Goal: Task Accomplishment & Management: Complete application form

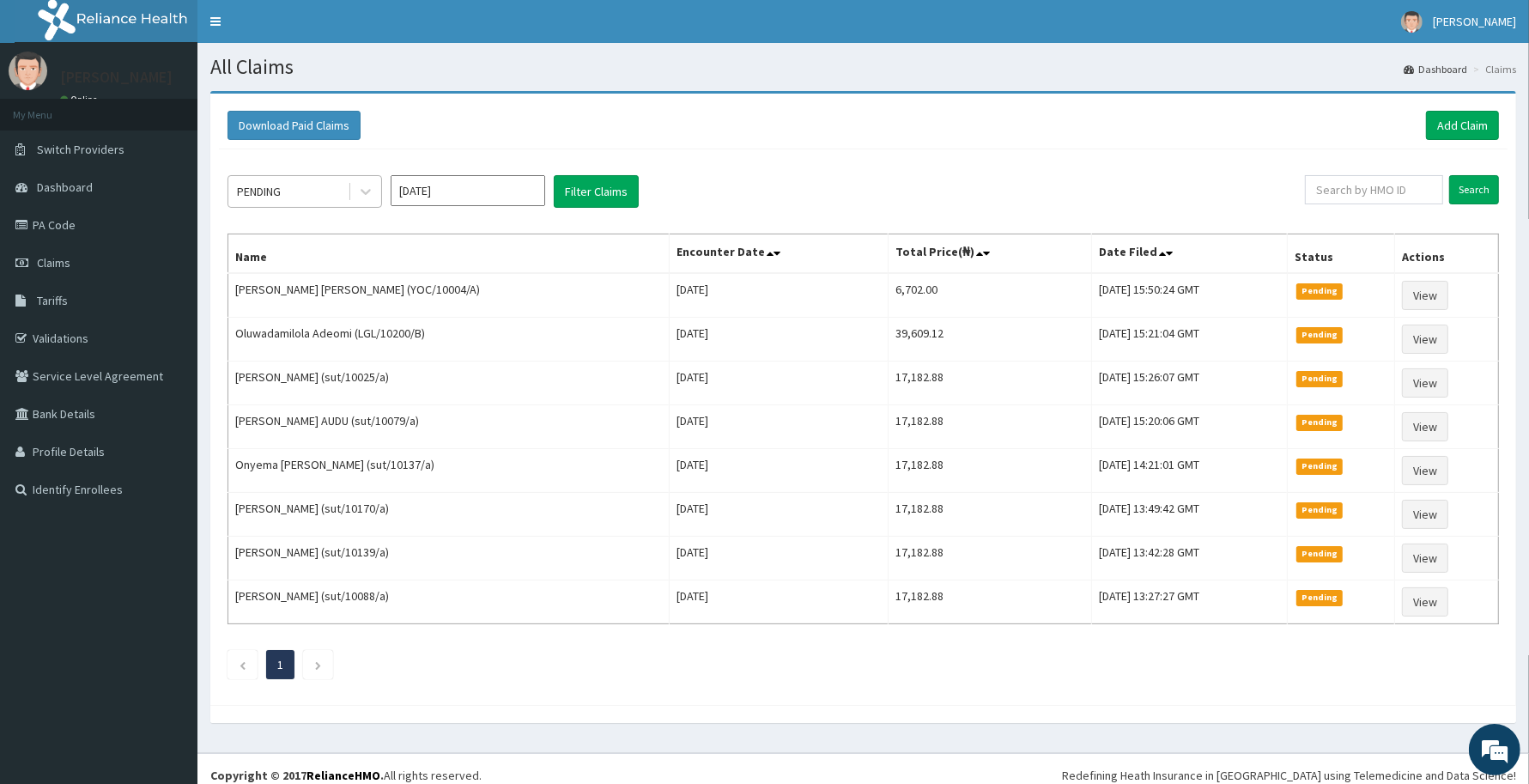
drag, startPoint x: 372, startPoint y: 183, endPoint x: 346, endPoint y: 203, distance: 32.8
click at [368, 187] on icon at bounding box center [366, 192] width 18 height 18
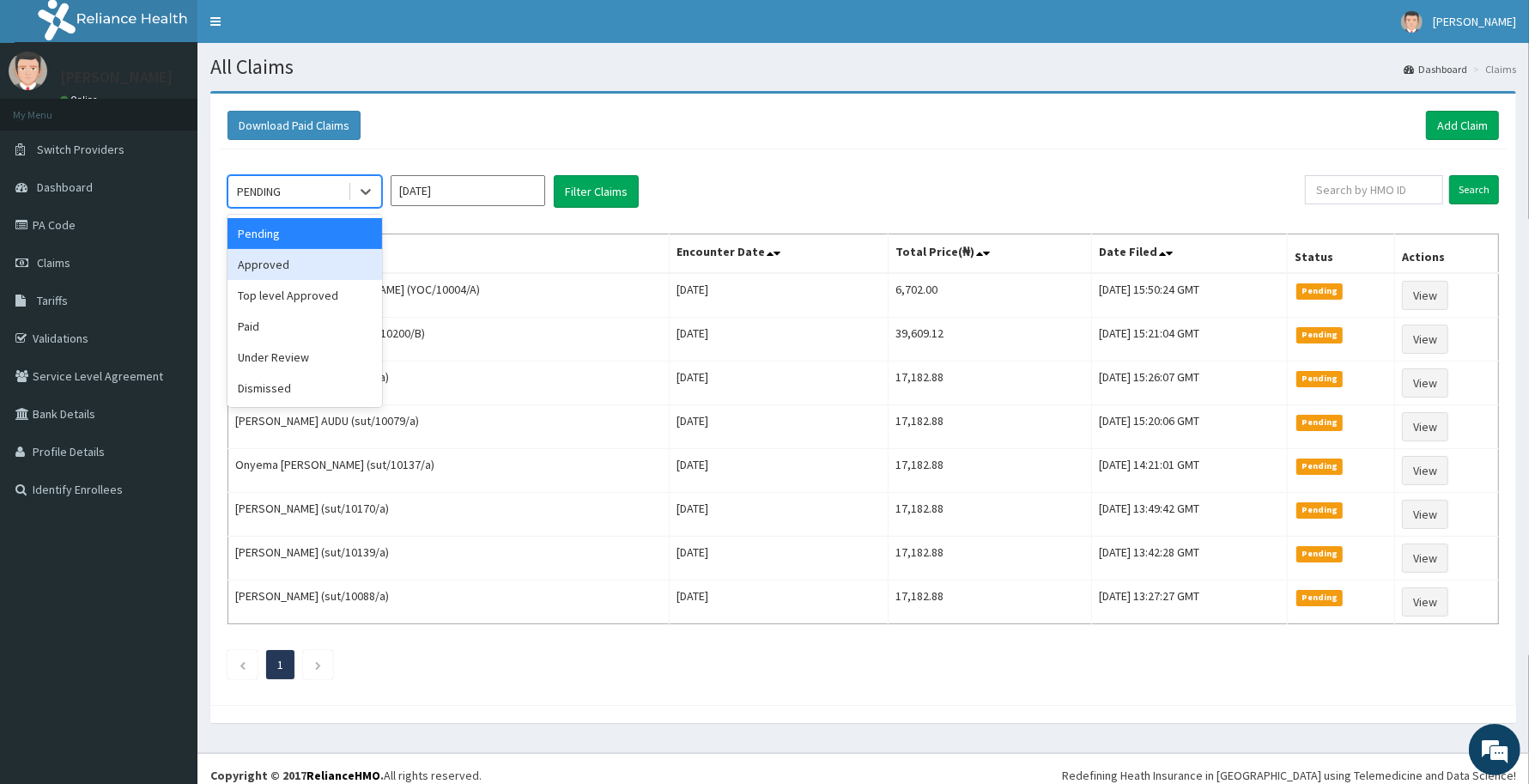
click at [293, 254] on div "Approved" at bounding box center [305, 264] width 155 height 31
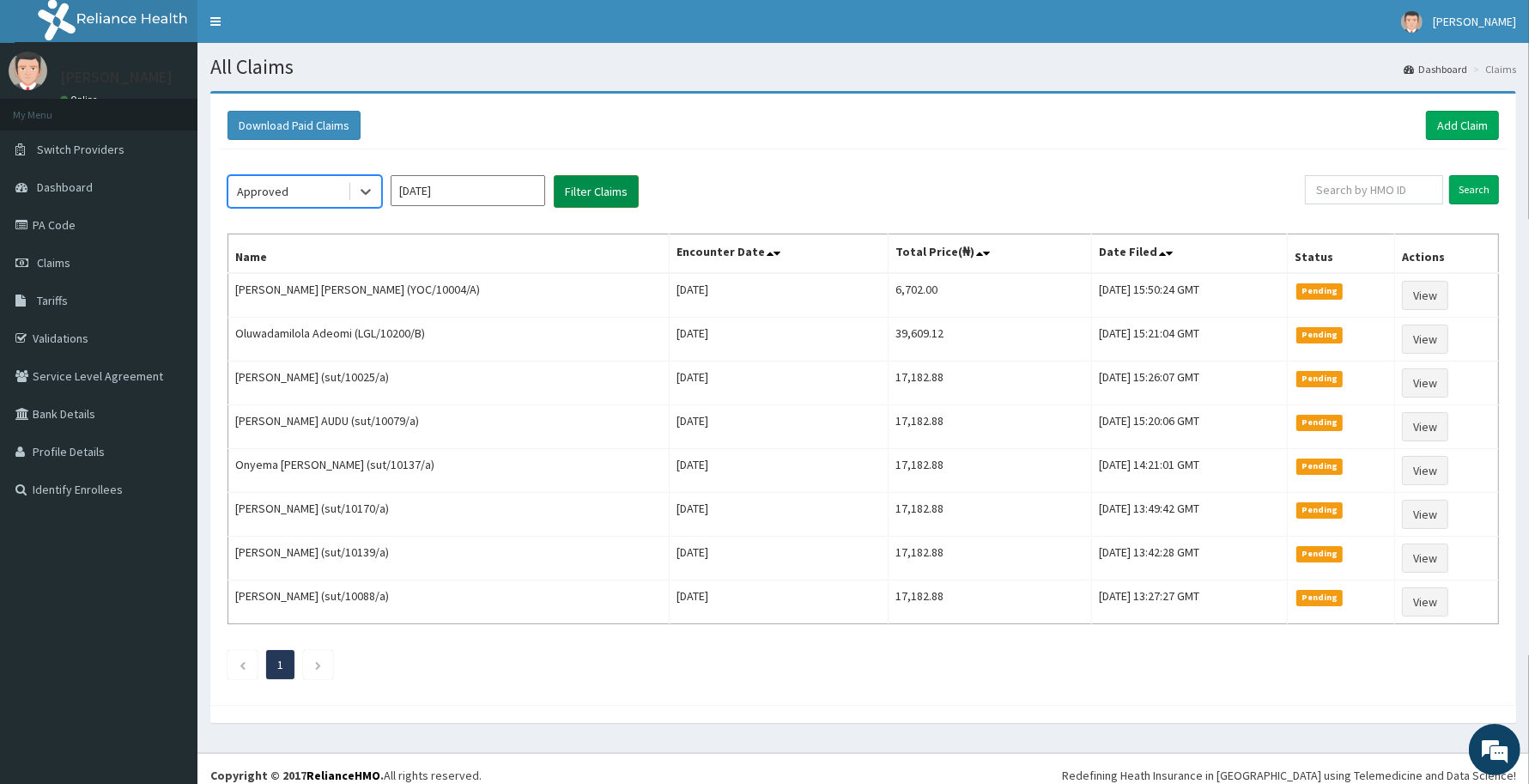
click at [567, 198] on button "Filter Claims" at bounding box center [596, 191] width 85 height 33
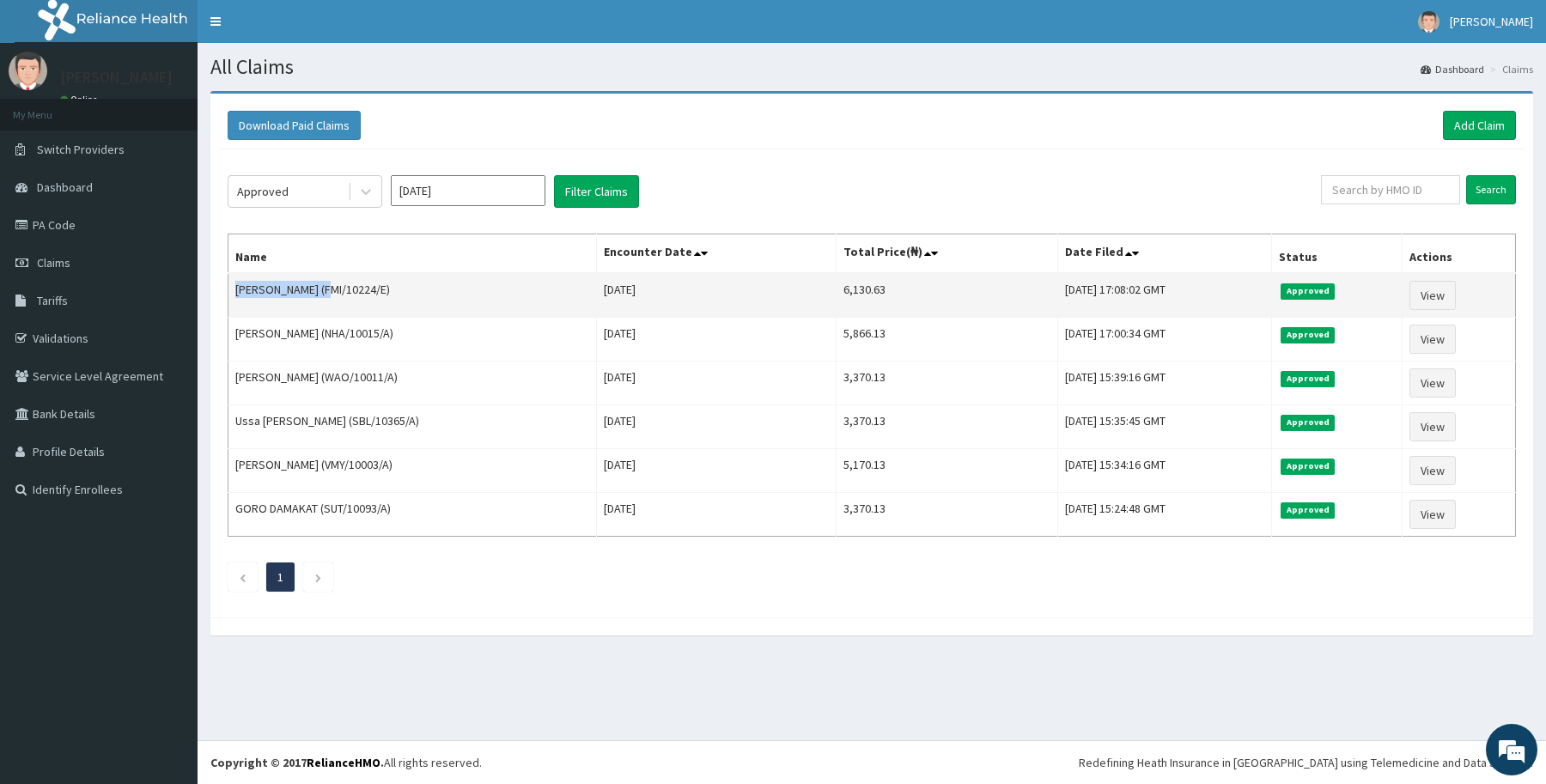
drag, startPoint x: 235, startPoint y: 294, endPoint x: 320, endPoint y: 294, distance: 85.0
click at [320, 294] on td "[PERSON_NAME] (FMI/10224/E)" at bounding box center [412, 295] width 368 height 45
copy td "Blessing Stephen"
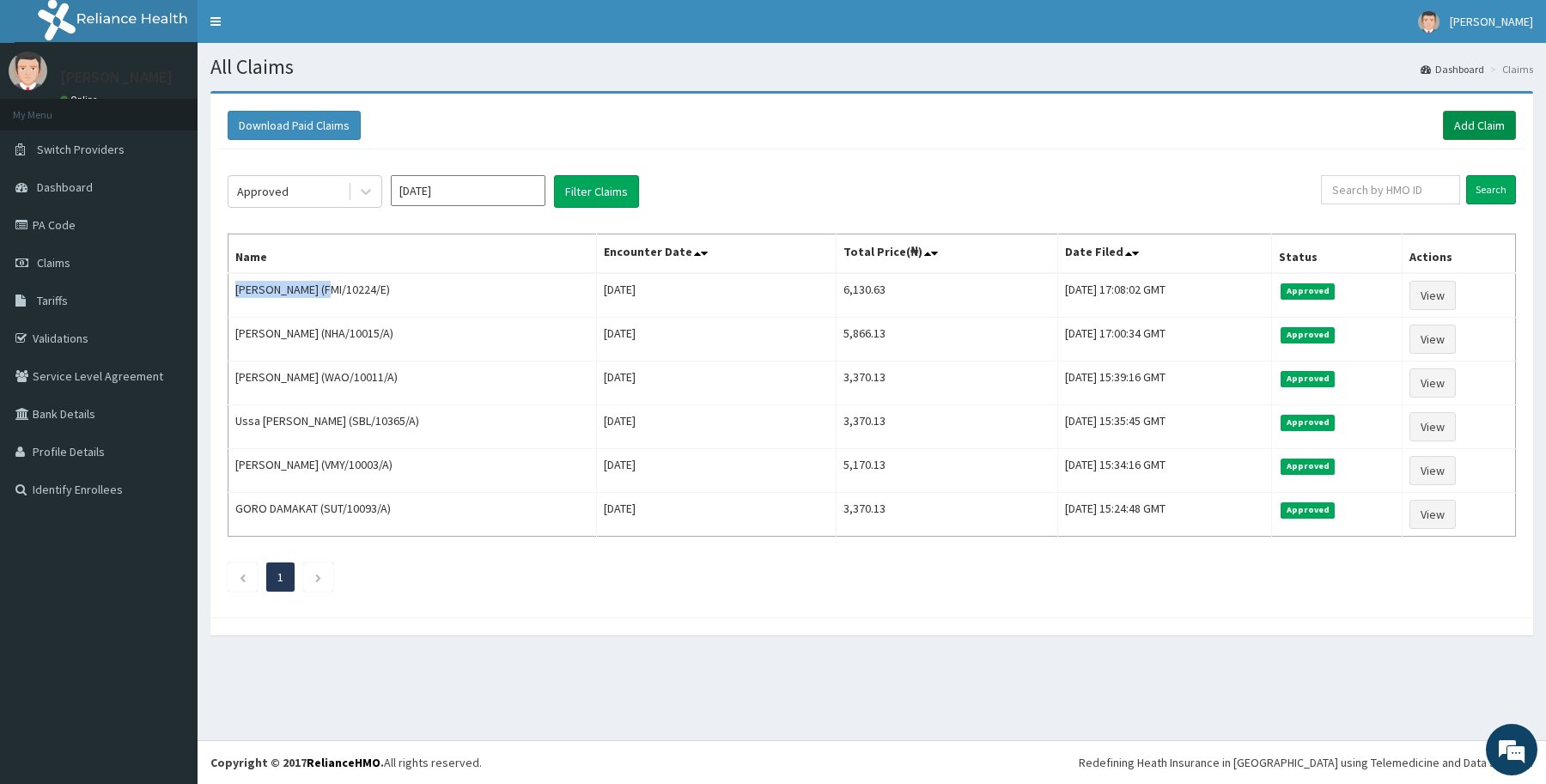
click at [1456, 122] on link "Add Claim" at bounding box center [1479, 125] width 73 height 29
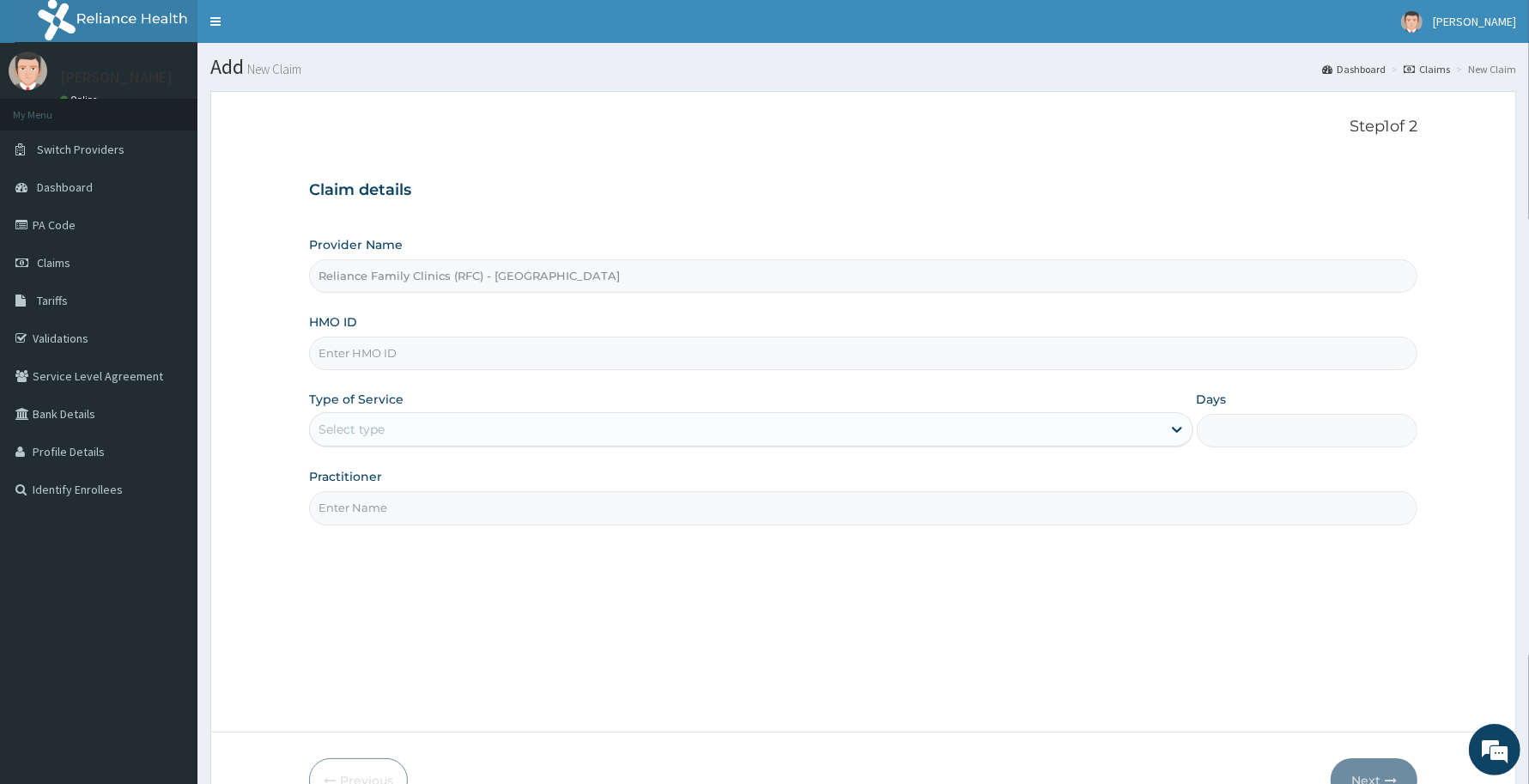
click at [335, 357] on input "HMO ID" at bounding box center [863, 353] width 1109 height 33
paste input "BPP/10085/A"
type input "BPP/10085/A"
click at [340, 422] on div "Select type" at bounding box center [351, 430] width 66 height 18
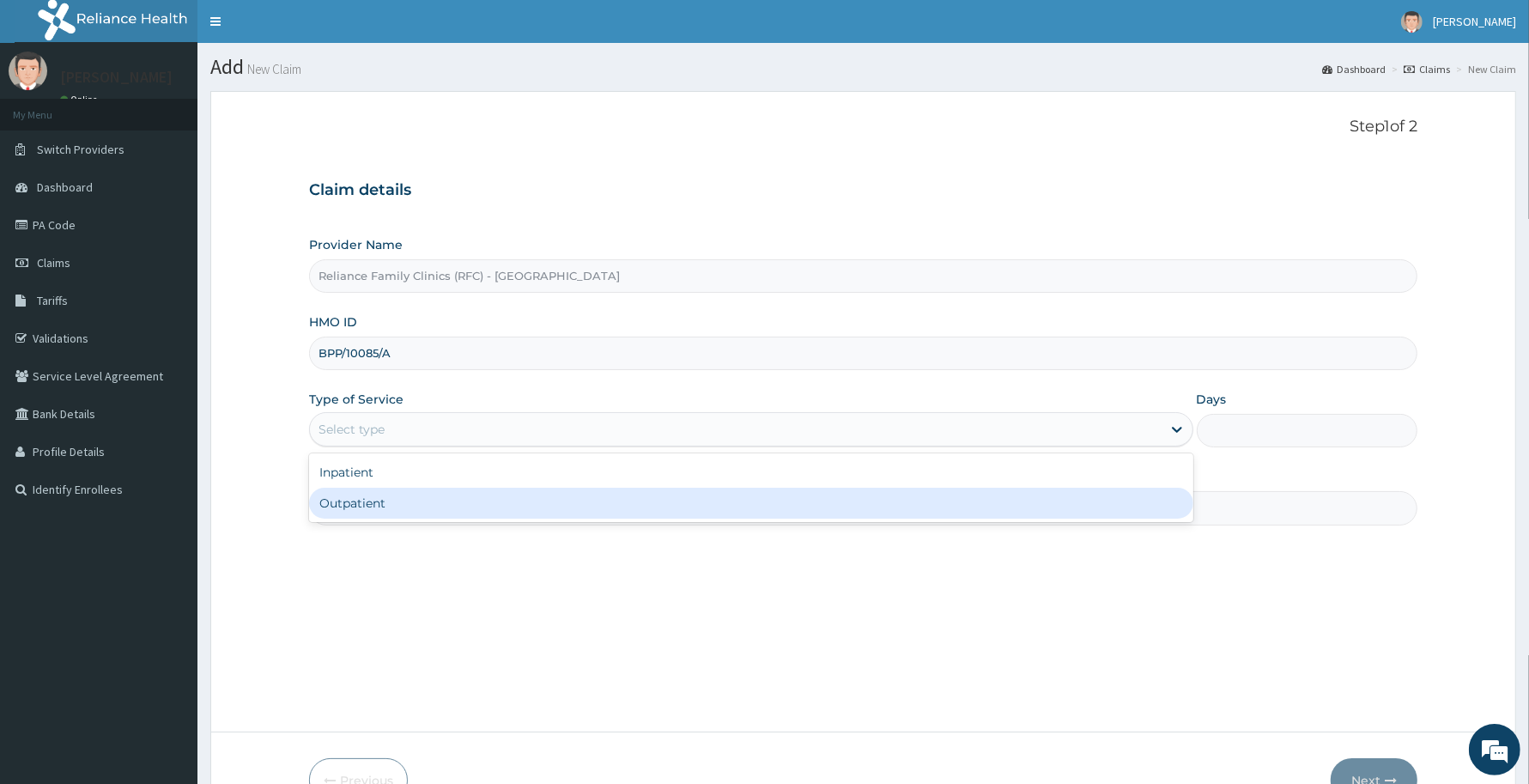
click at [353, 502] on div "Outpatient" at bounding box center [752, 503] width 885 height 31
type input "1"
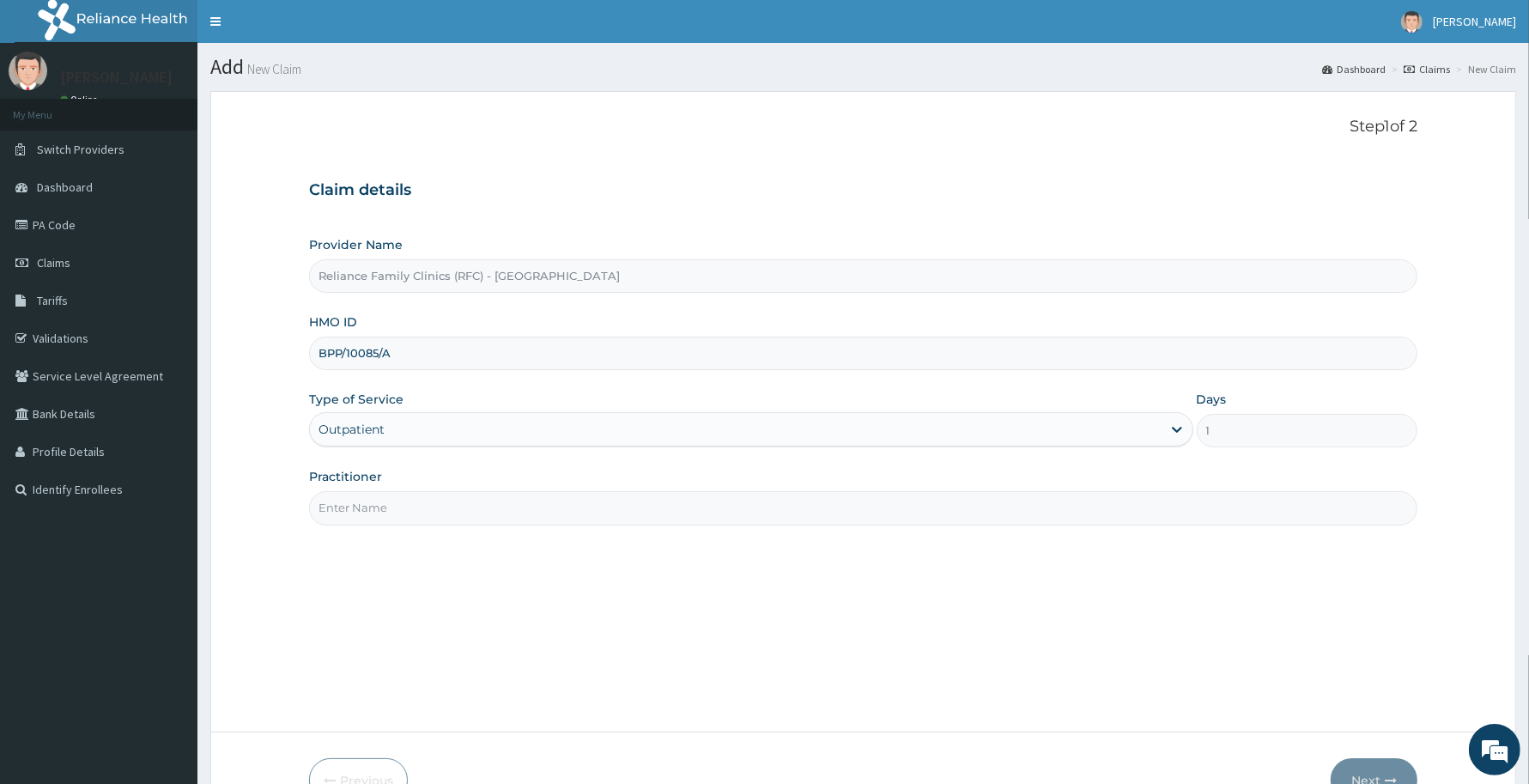
click at [375, 505] on input "Practitioner" at bounding box center [863, 508] width 1109 height 33
type input "Consultant [PERSON_NAME]"
click at [1376, 769] on button "Next" at bounding box center [1374, 780] width 87 height 45
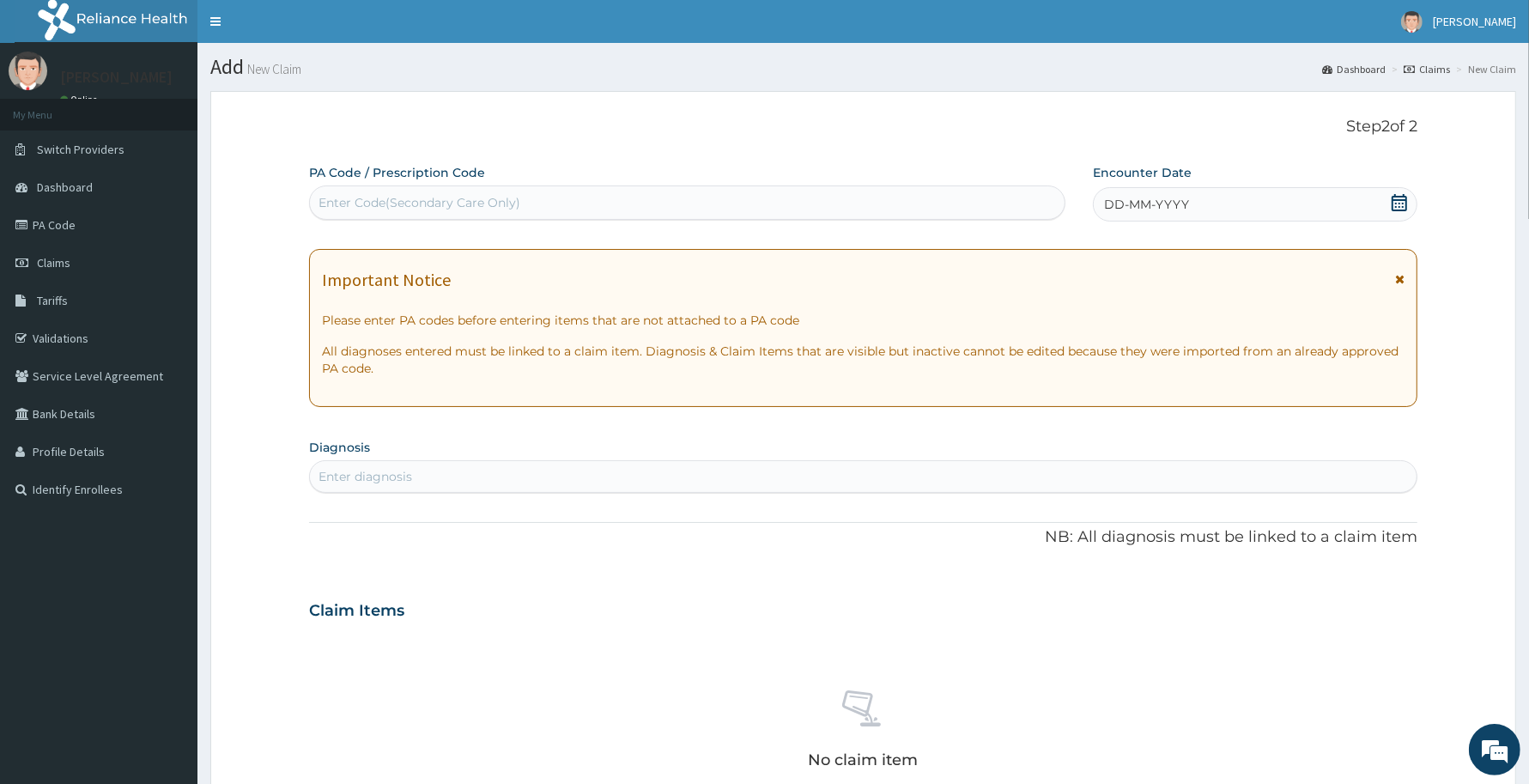
click at [349, 200] on div "Enter Code(Secondary Care Only)" at bounding box center [419, 203] width 201 height 18
paste input "PA/4FB44B"
type input "PA/4FB44B"
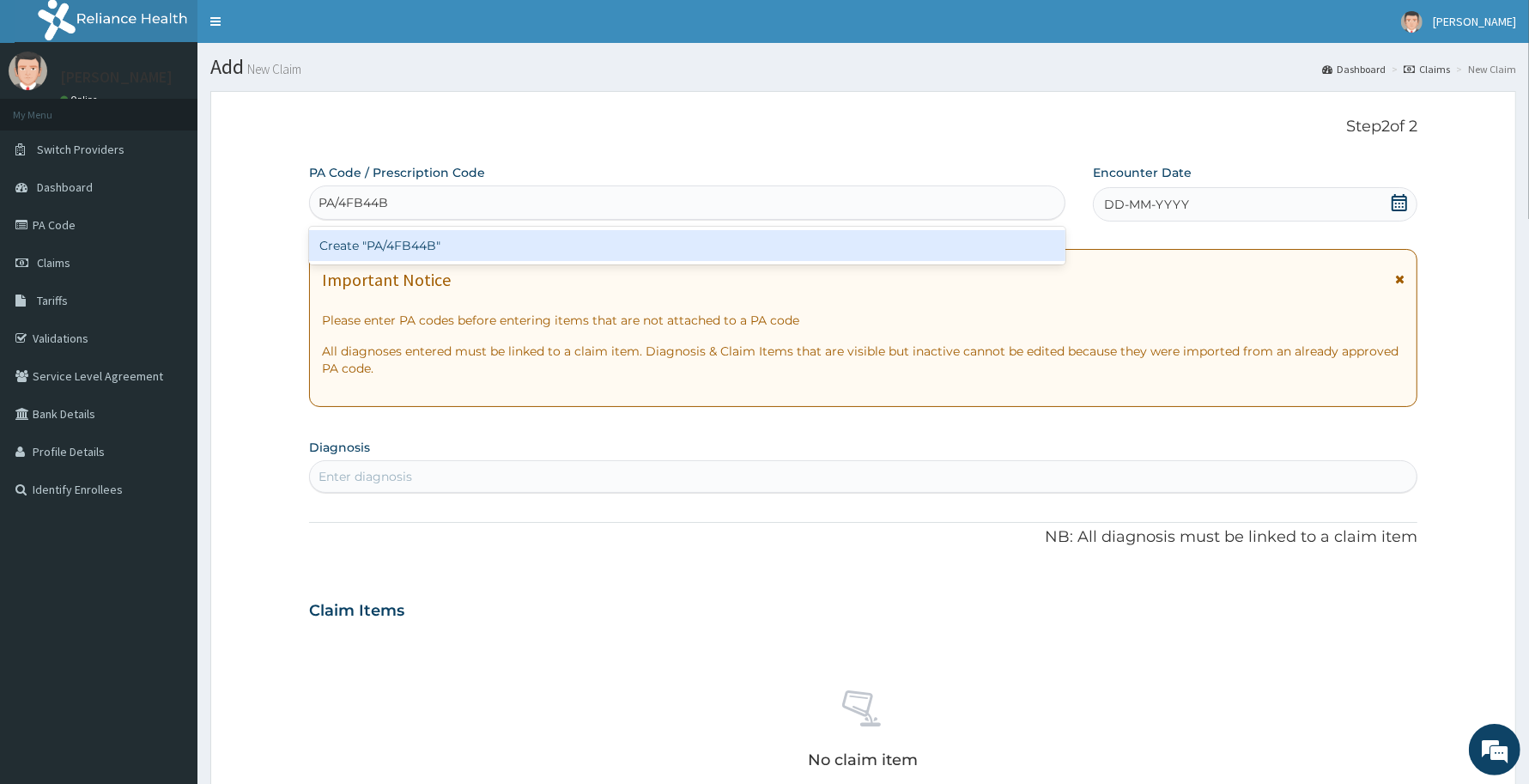
click at [365, 254] on div "Create "PA/4FB44B"" at bounding box center [688, 245] width 756 height 31
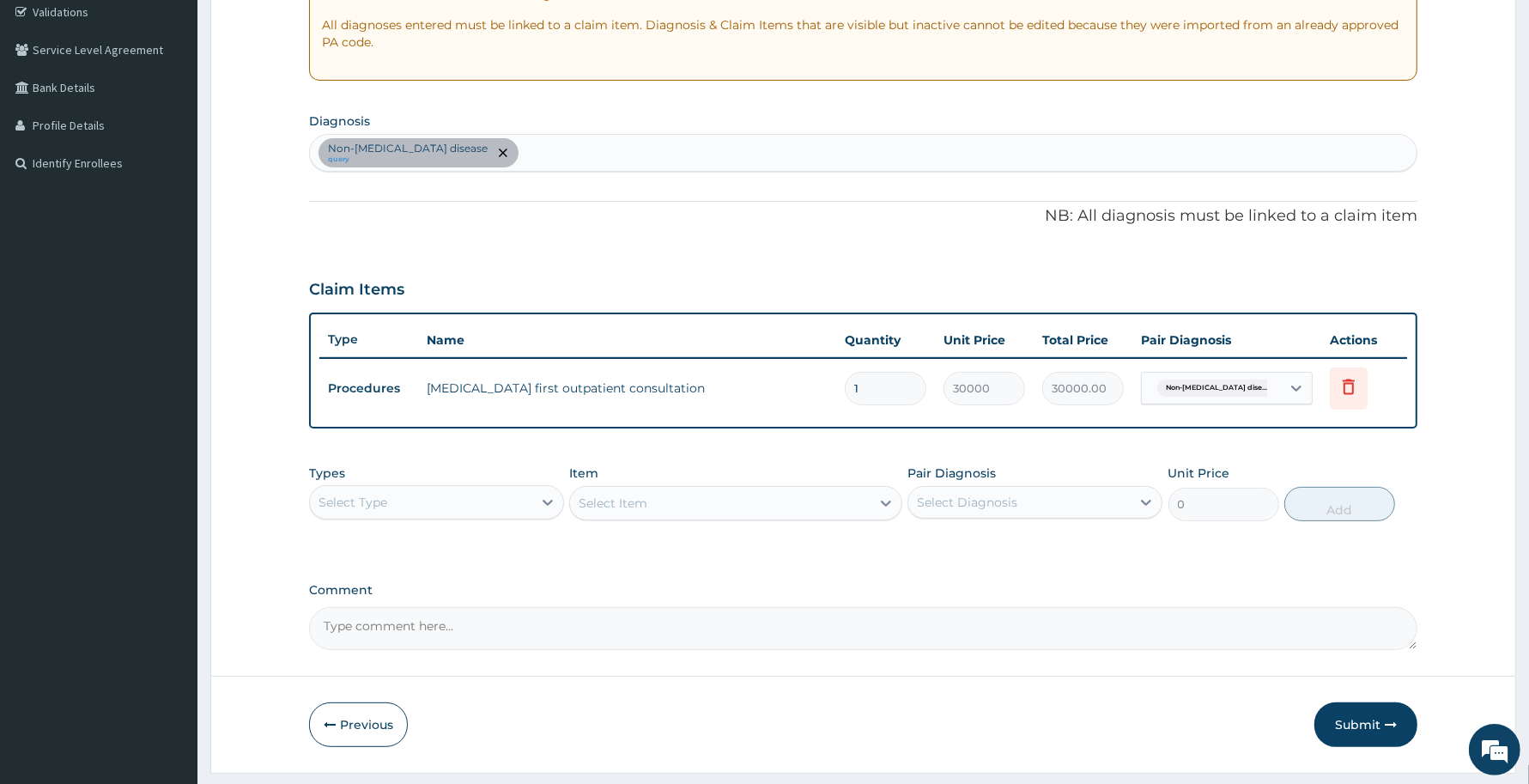
scroll to position [356, 0]
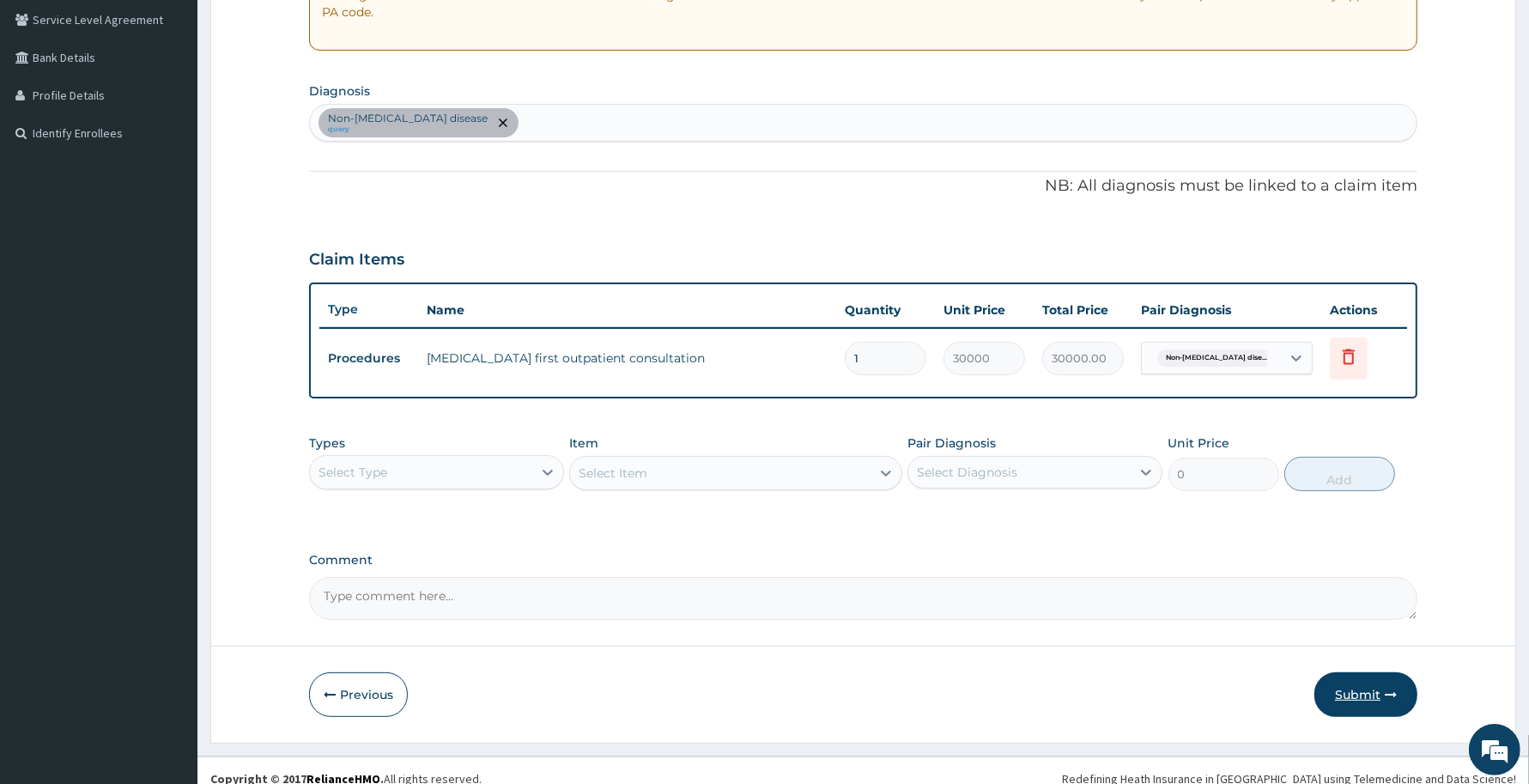
click at [1366, 692] on button "Submit" at bounding box center [1365, 694] width 103 height 45
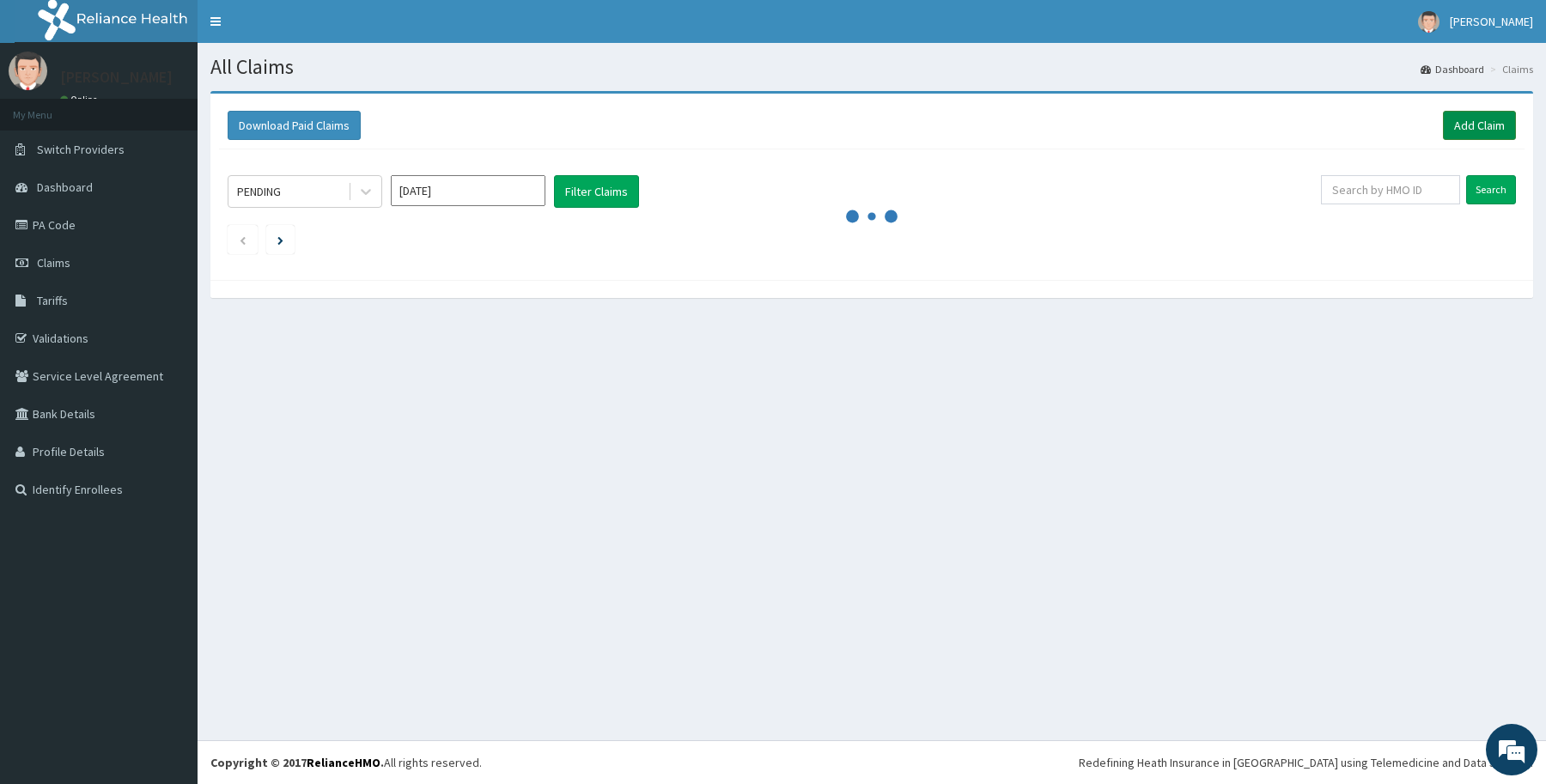
click at [1483, 129] on link "Add Claim" at bounding box center [1479, 125] width 73 height 29
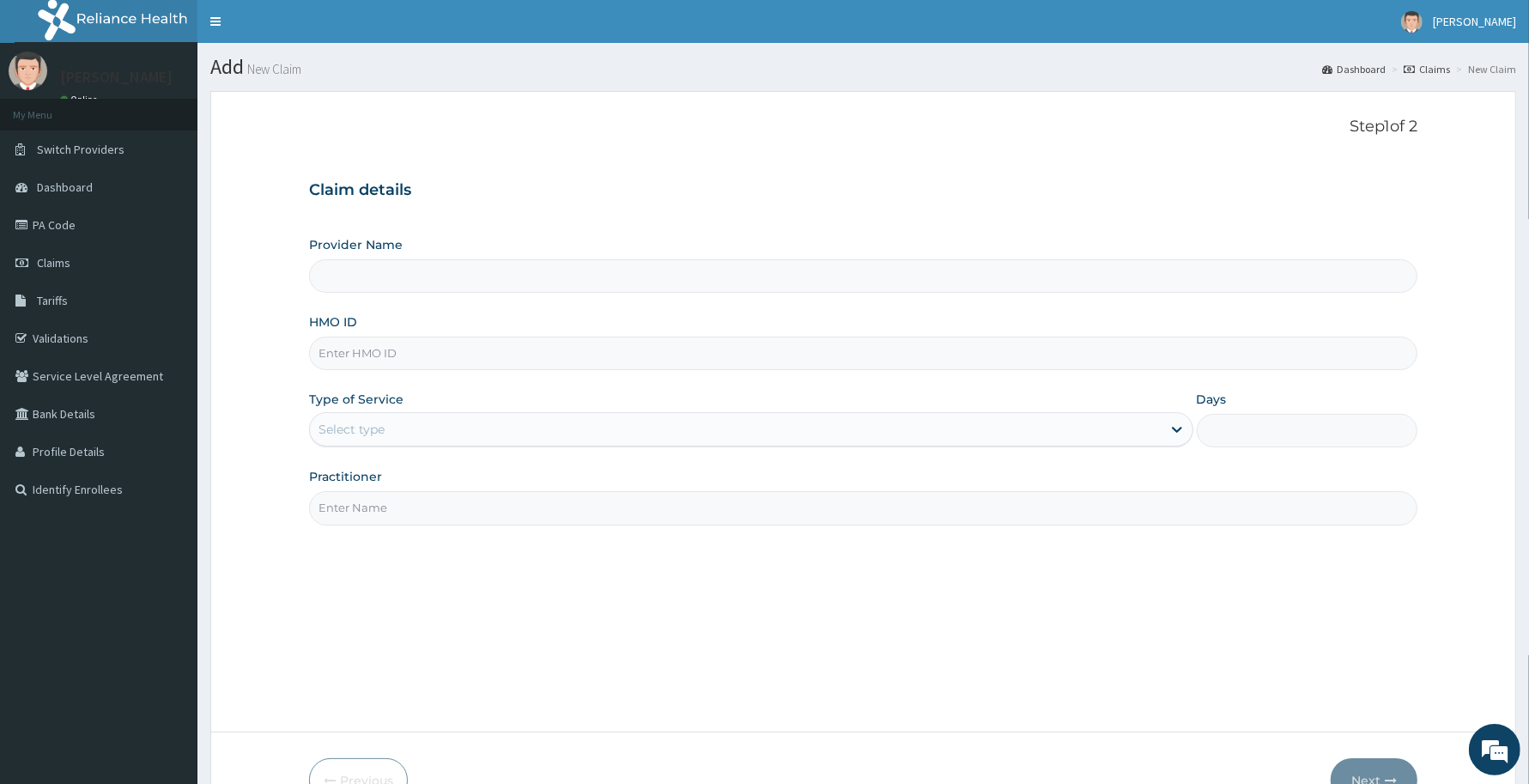
type input "Reliance Family Clinics (RFC) - [GEOGRAPHIC_DATA]"
type input "HPY/10099/A"
click at [412, 430] on div "Select type" at bounding box center [736, 429] width 852 height 27
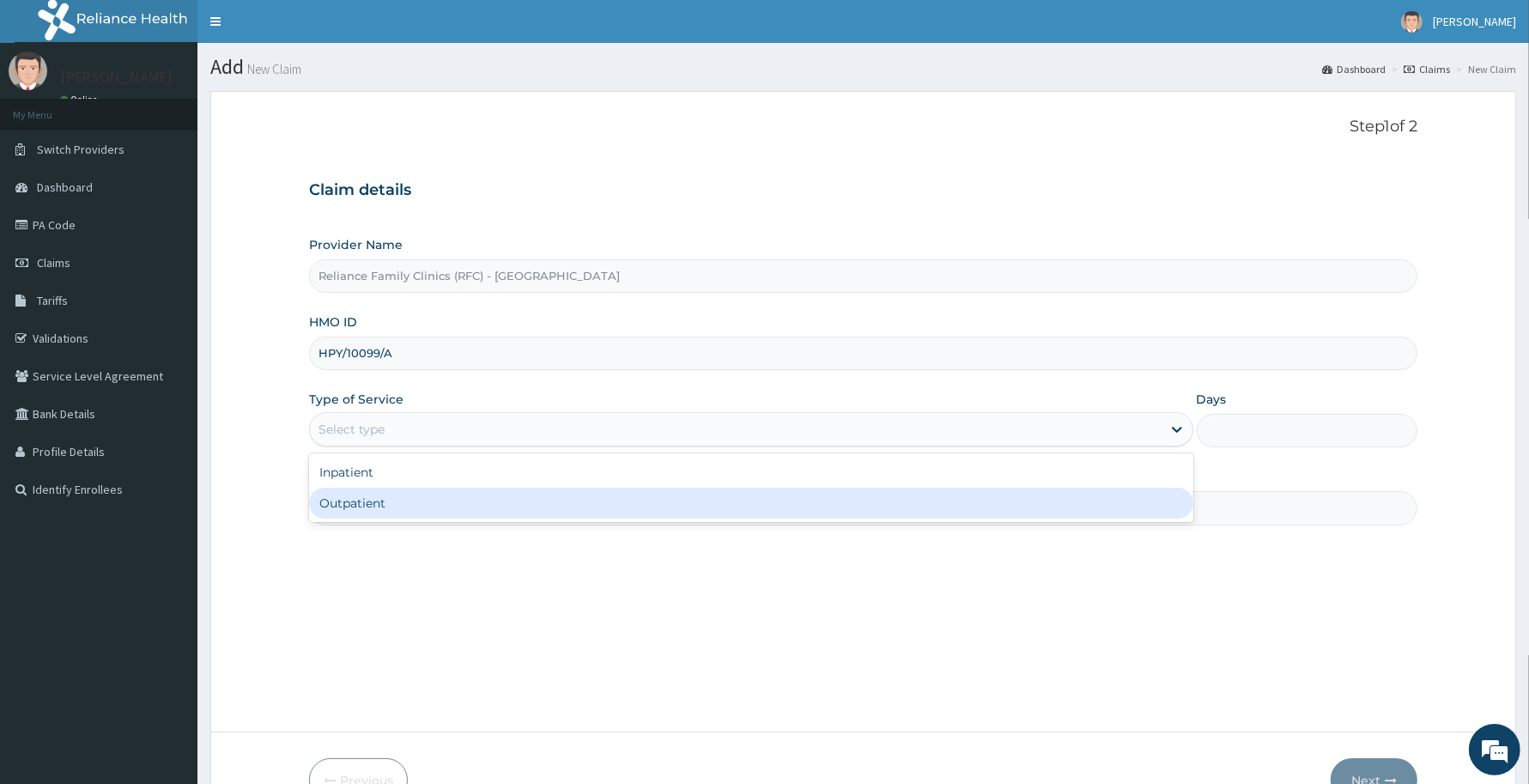
click at [362, 498] on div "Outpatient" at bounding box center [752, 503] width 885 height 31
type input "1"
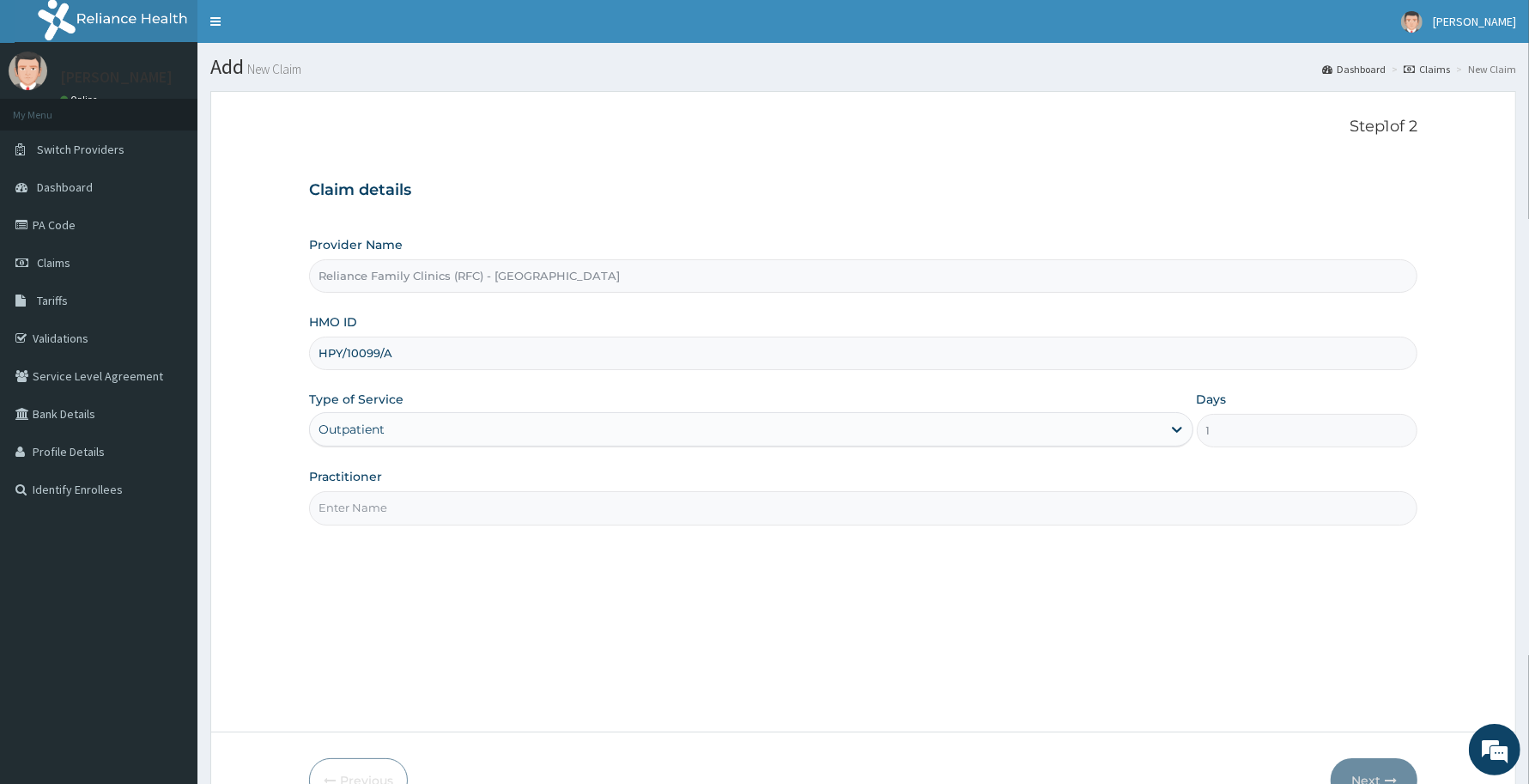
click at [378, 503] on input "Practitioner" at bounding box center [863, 508] width 1109 height 33
type input "Dr Aisha Ibrahim"
click at [1373, 773] on button "Next" at bounding box center [1374, 780] width 87 height 45
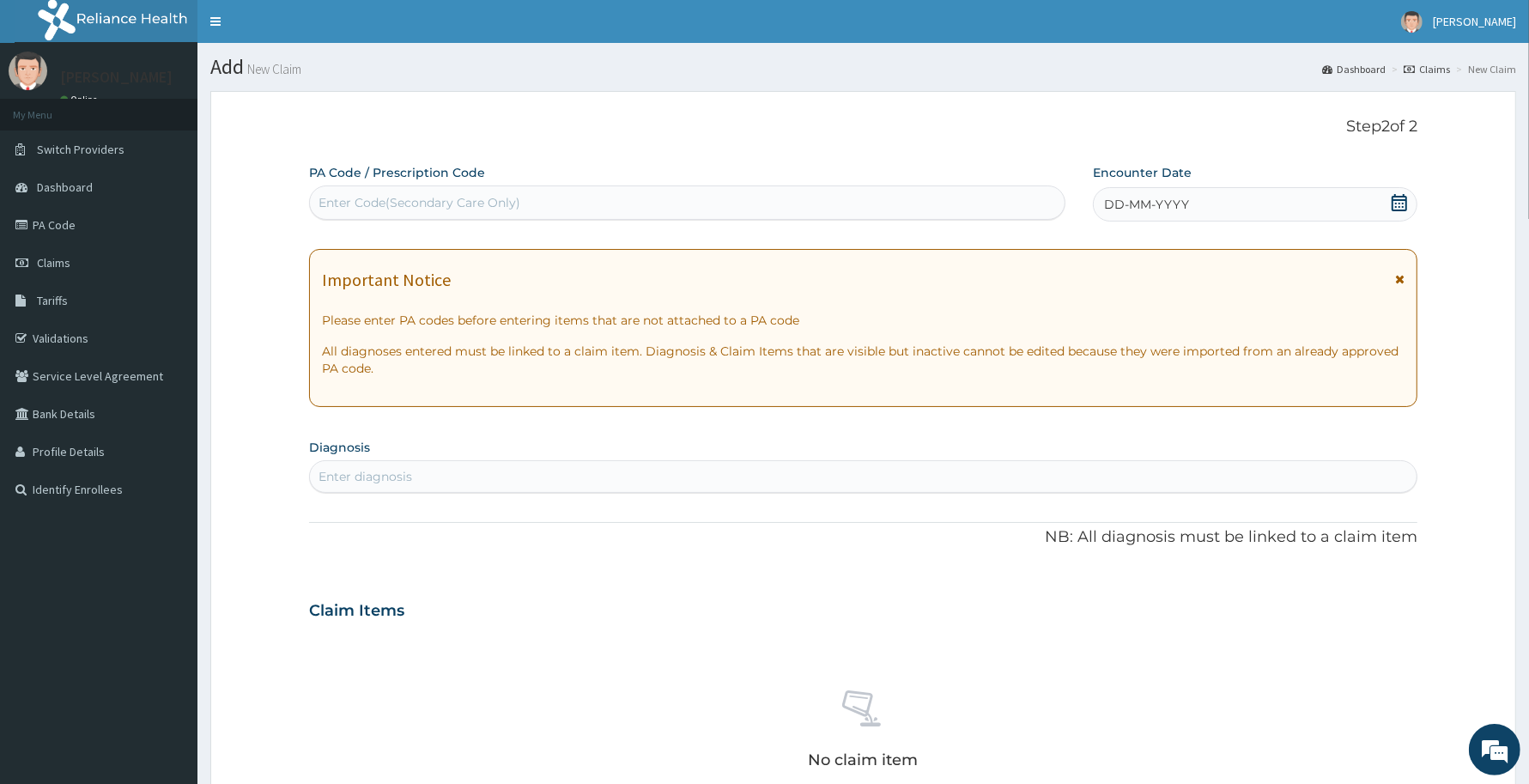
click at [388, 196] on div "Enter Code(Secondary Care Only)" at bounding box center [419, 203] width 201 height 18
paste input "PA/62FCCA"
type input "PA/62FCCA"
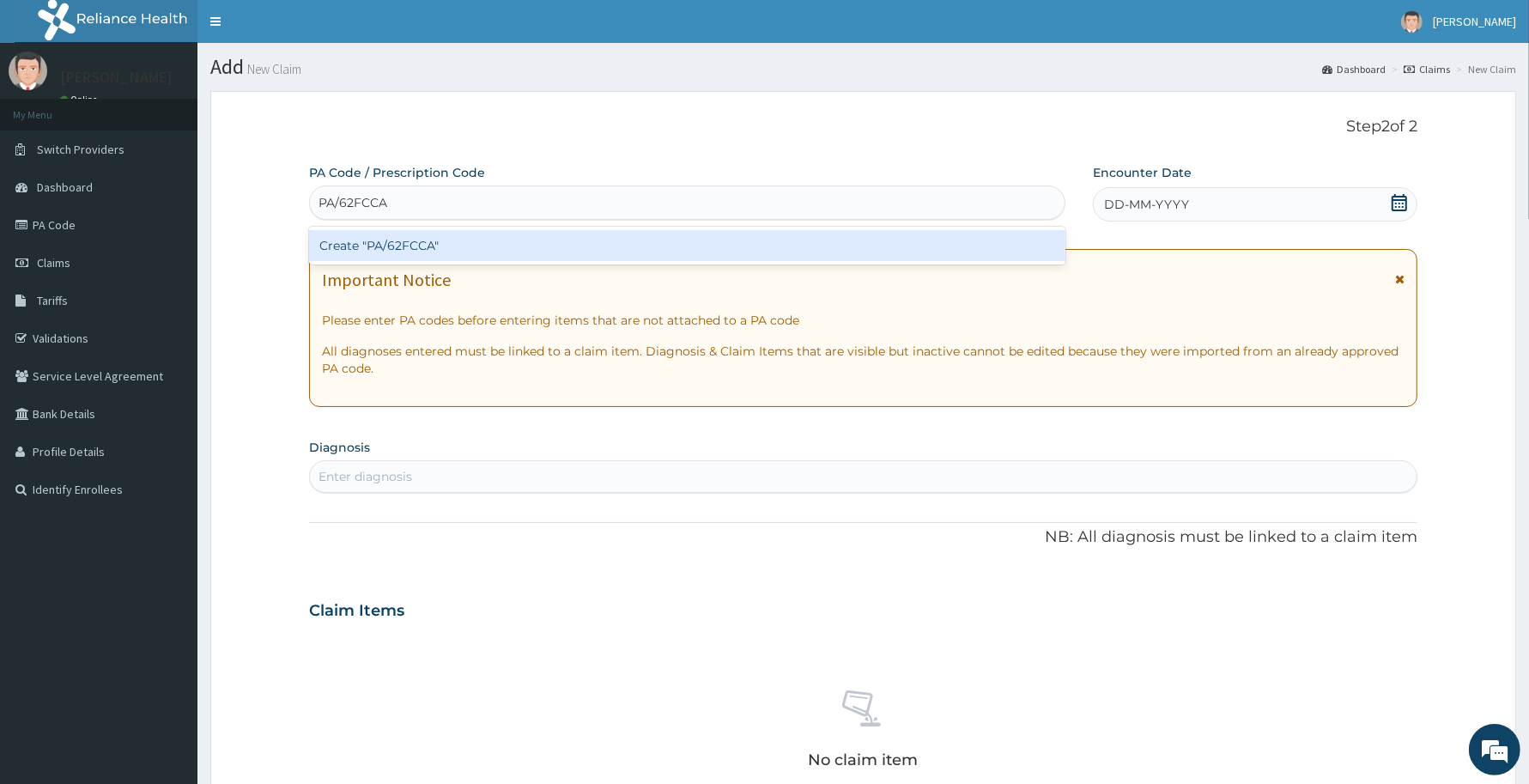
click at [384, 251] on div "Create "PA/62FCCA"" at bounding box center [688, 245] width 756 height 31
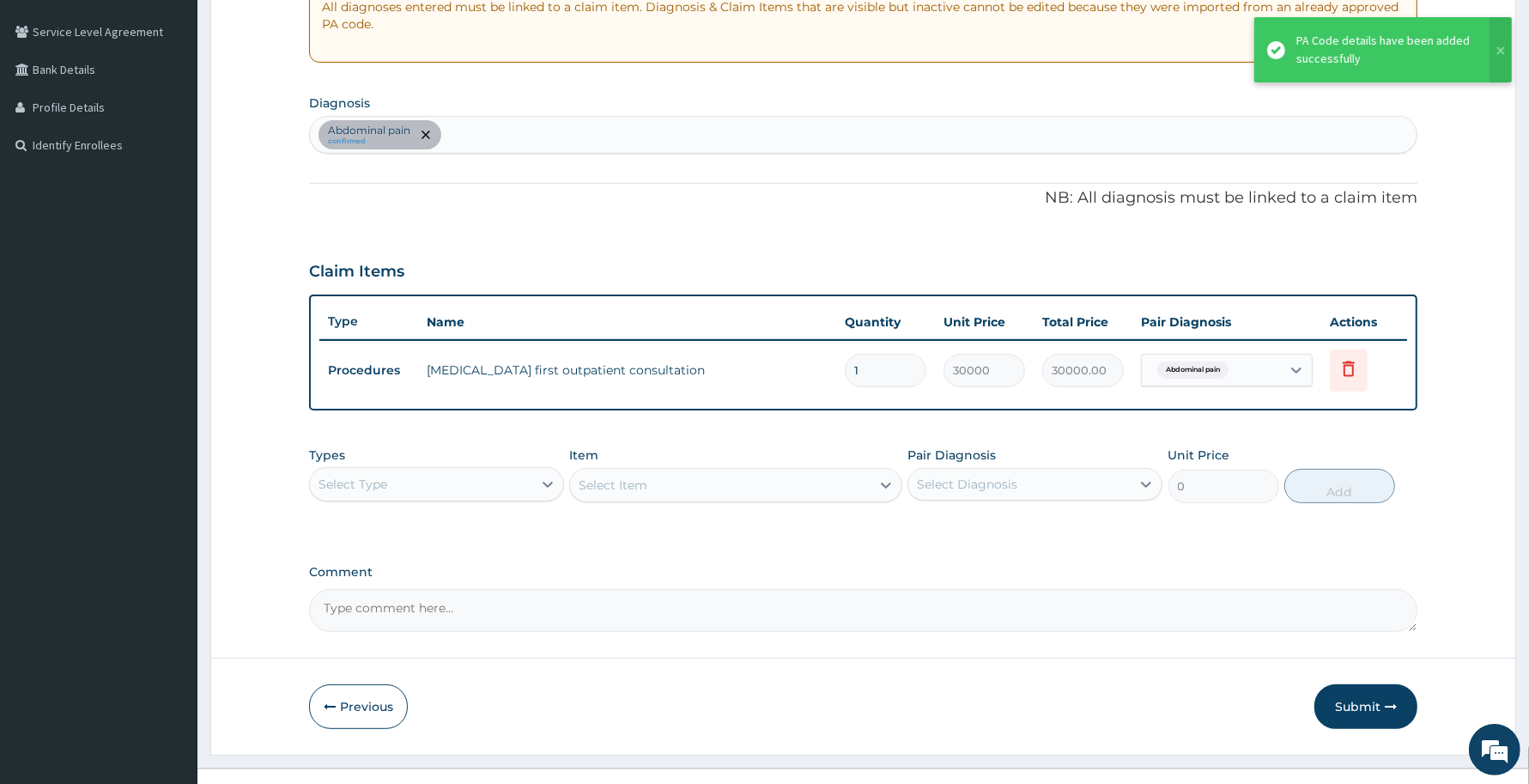
scroll to position [371, 0]
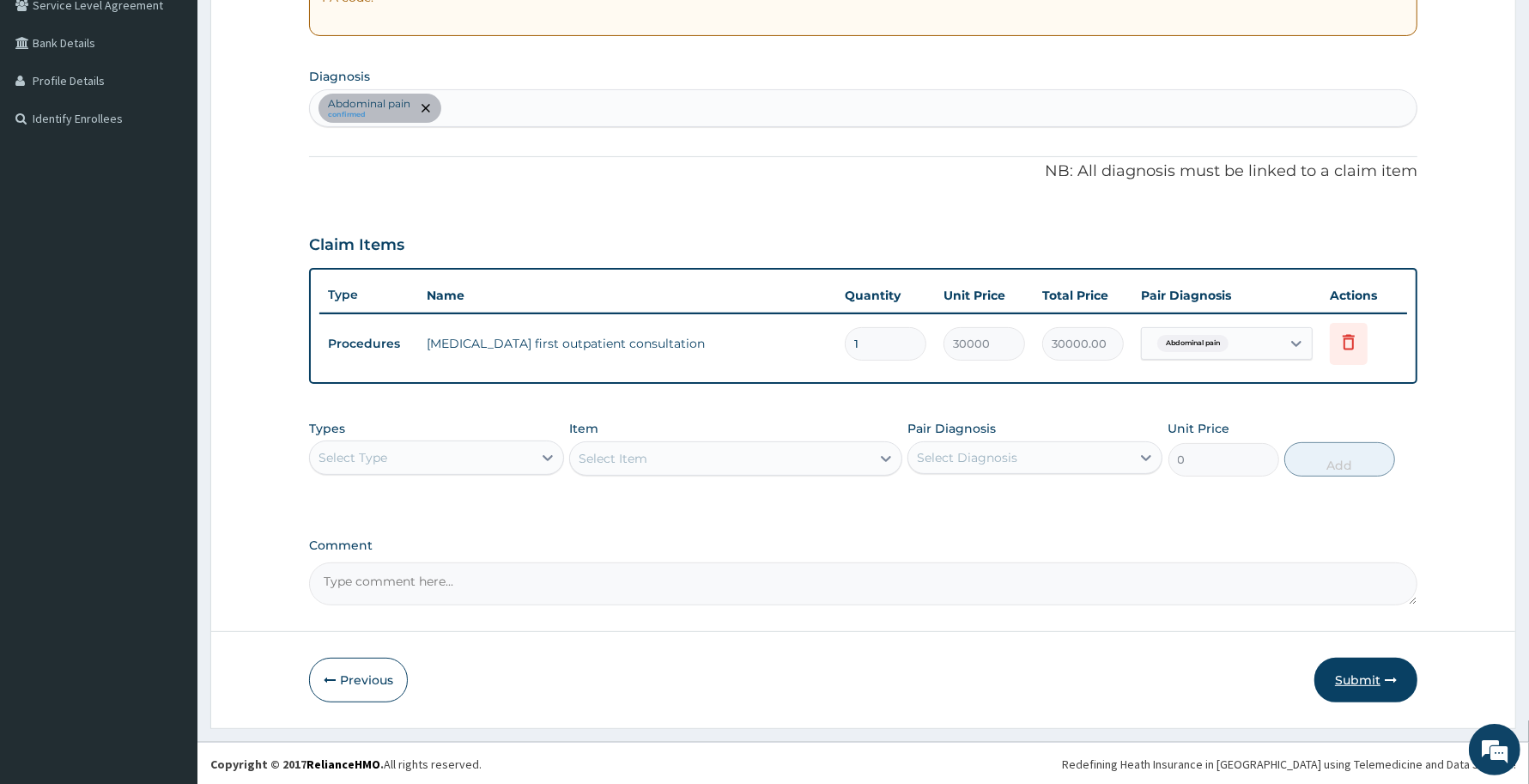
click at [1359, 679] on button "Submit" at bounding box center [1365, 679] width 103 height 45
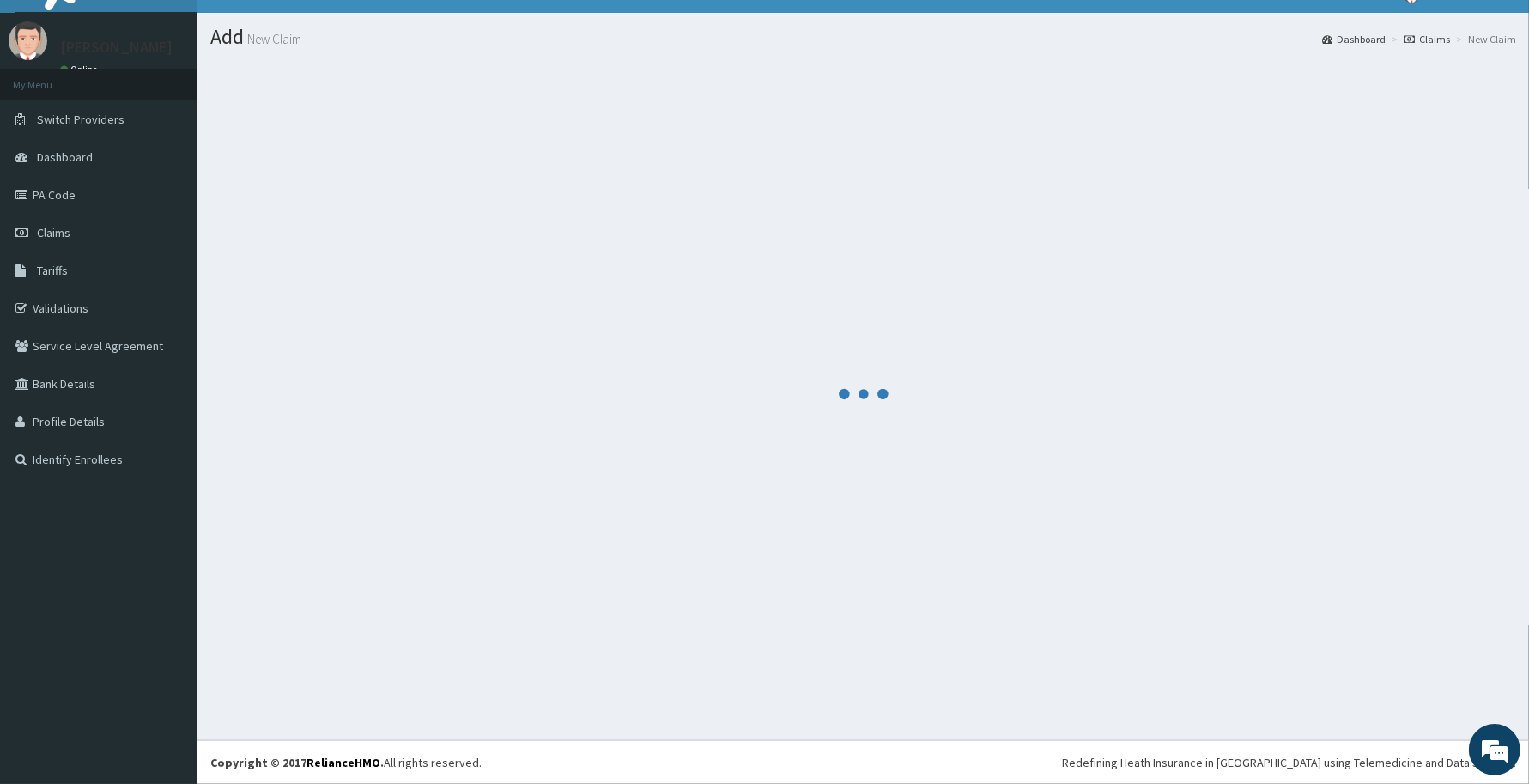
scroll to position [30, 0]
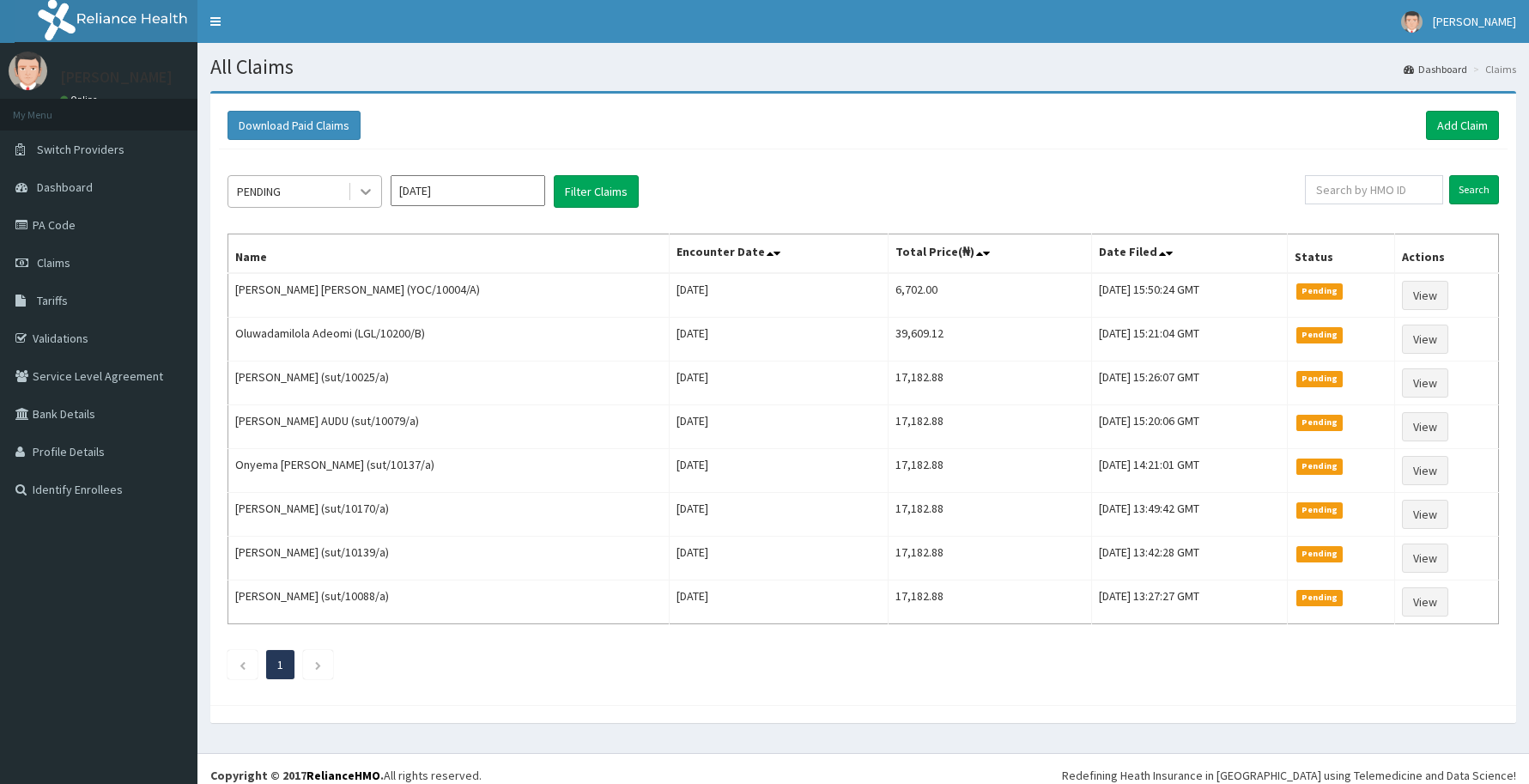
drag, startPoint x: 0, startPoint y: 0, endPoint x: 350, endPoint y: 207, distance: 406.6
click at [368, 187] on icon at bounding box center [366, 192] width 18 height 18
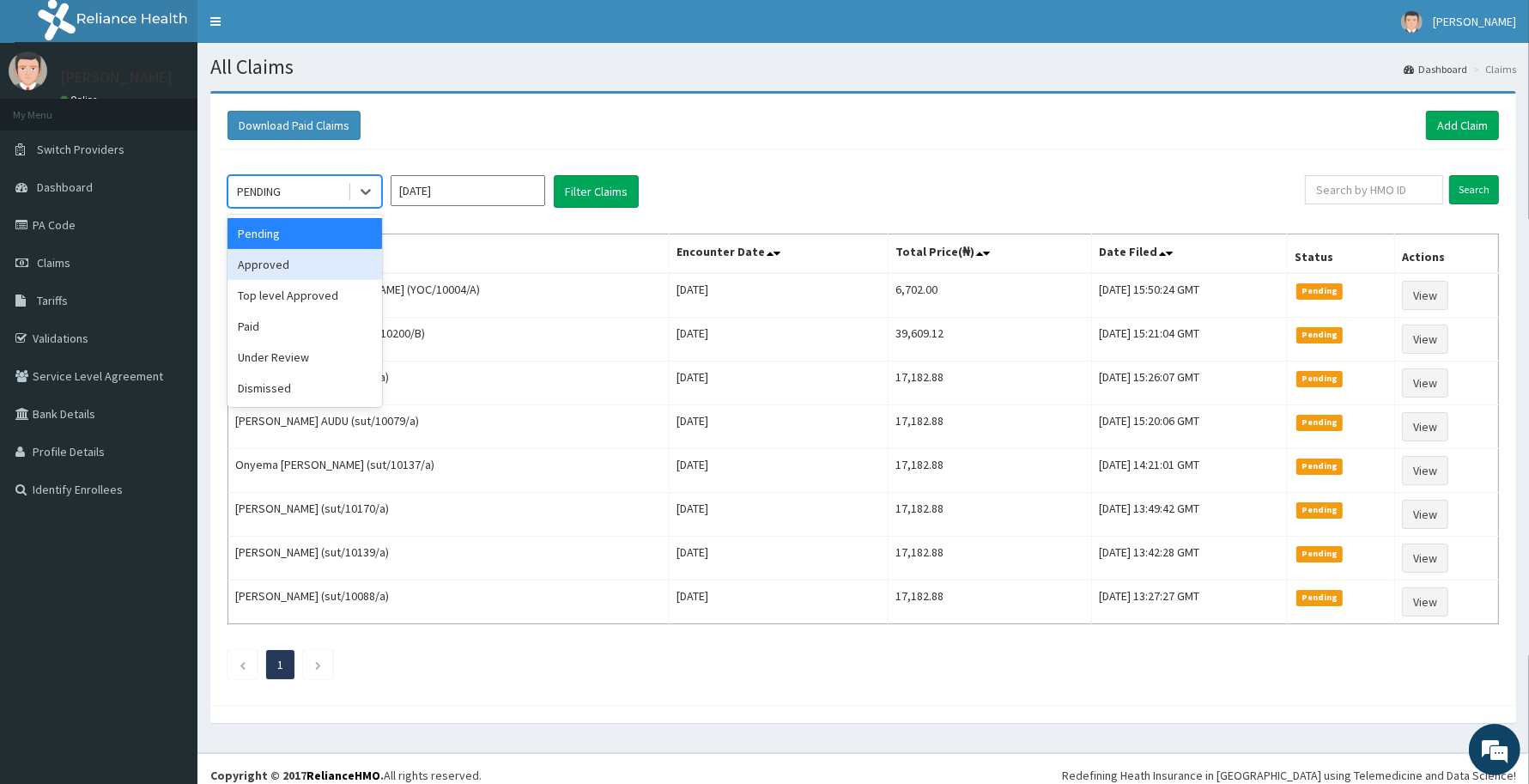
click at [288, 265] on div "Approved" at bounding box center [305, 264] width 155 height 31
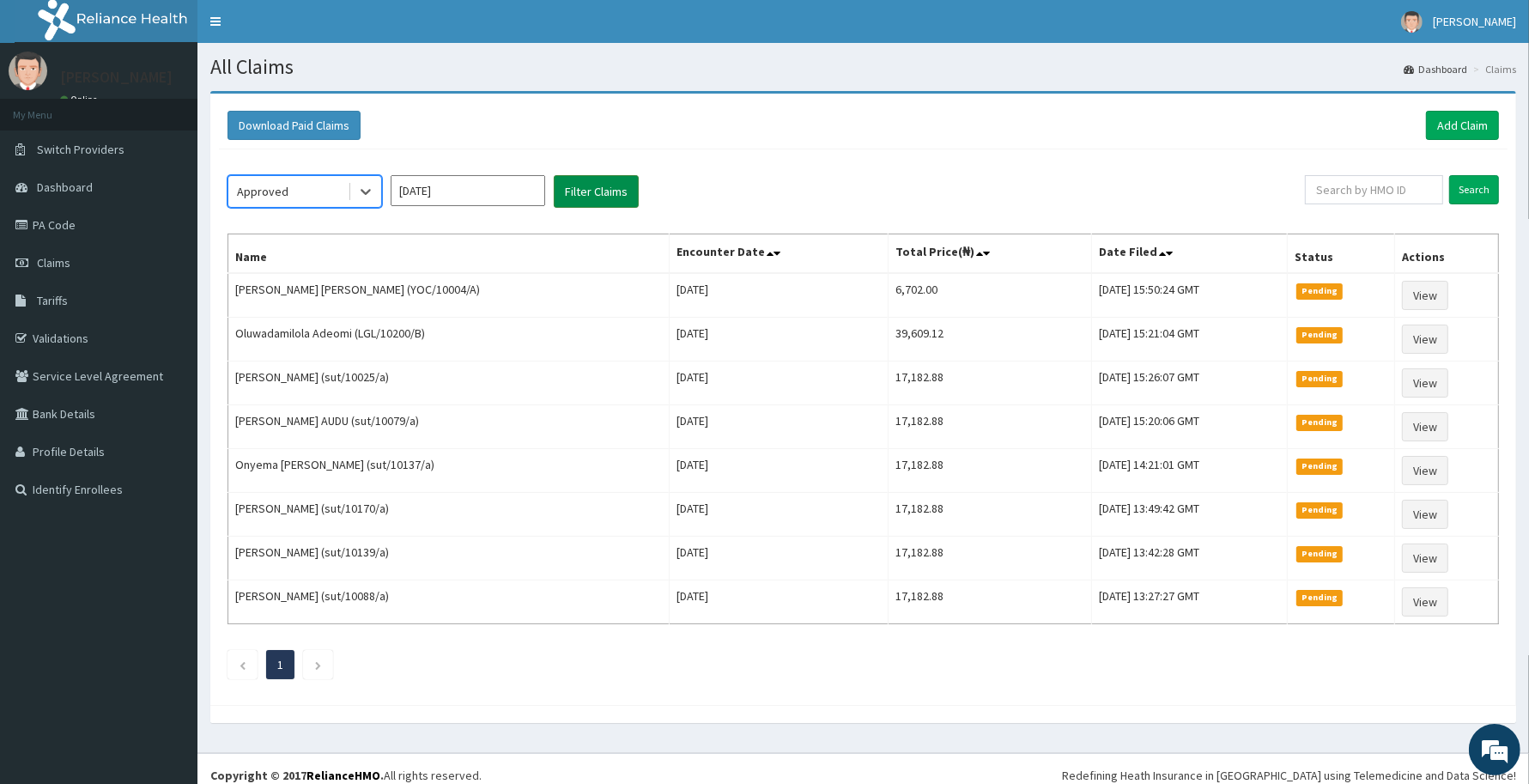
click at [589, 192] on button "Filter Claims" at bounding box center [596, 191] width 85 height 33
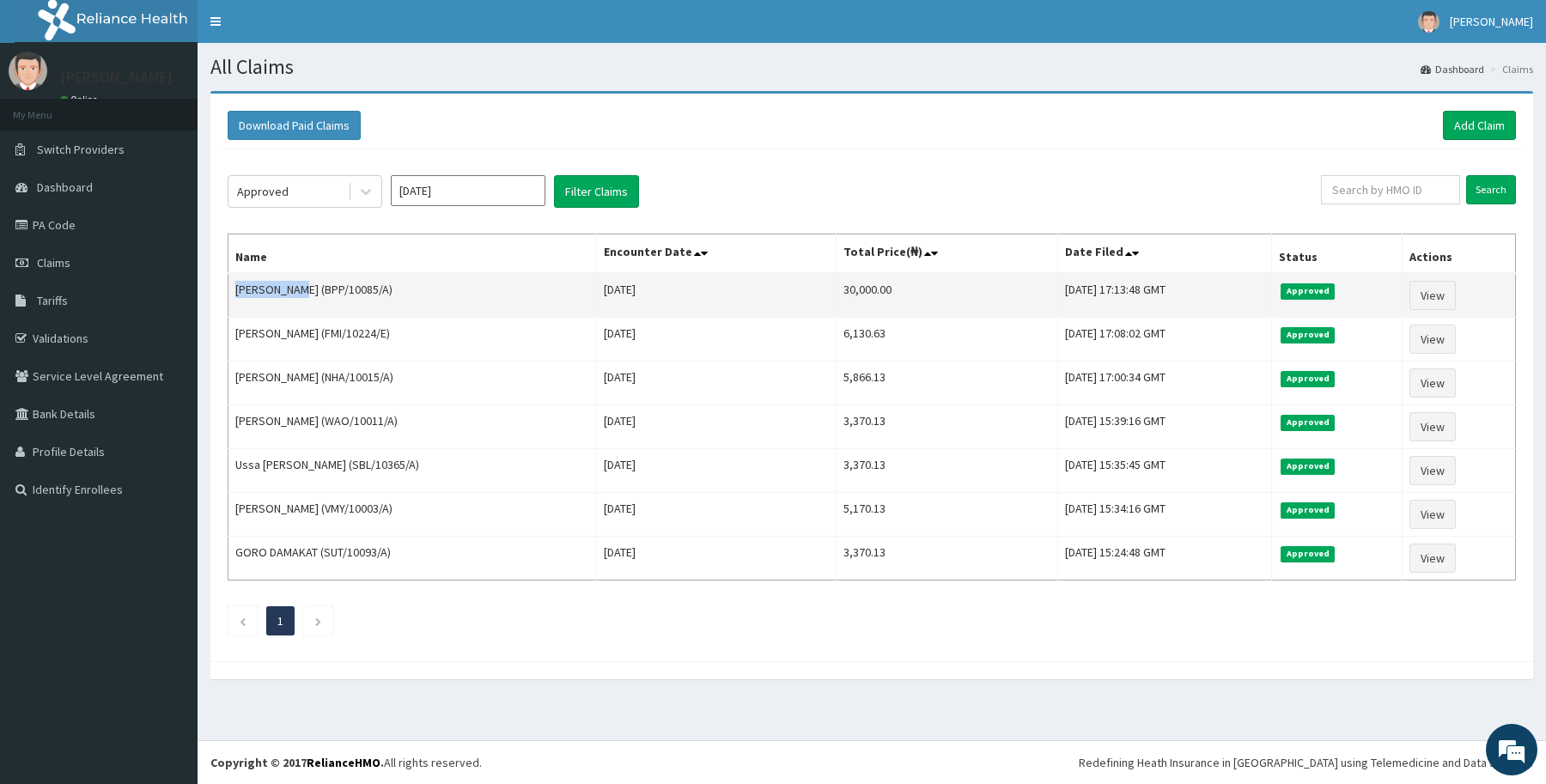
drag, startPoint x: 238, startPoint y: 294, endPoint x: 302, endPoint y: 297, distance: 64.1
click at [302, 297] on td "Aminu Tunau (BPP/10085/A)" at bounding box center [412, 295] width 368 height 45
copy td "Aminu Tunau"
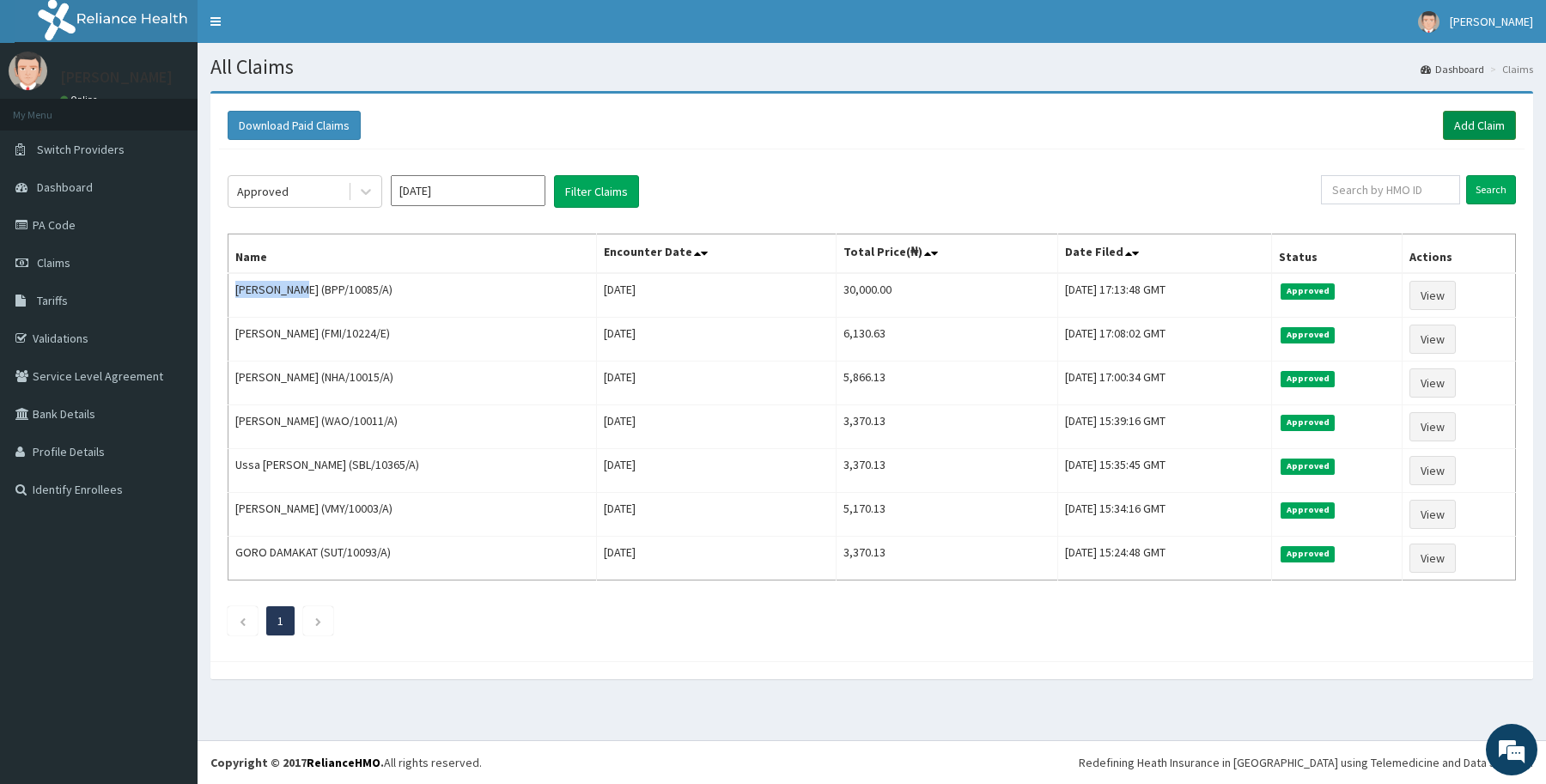
click at [1462, 125] on link "Add Claim" at bounding box center [1479, 125] width 73 height 29
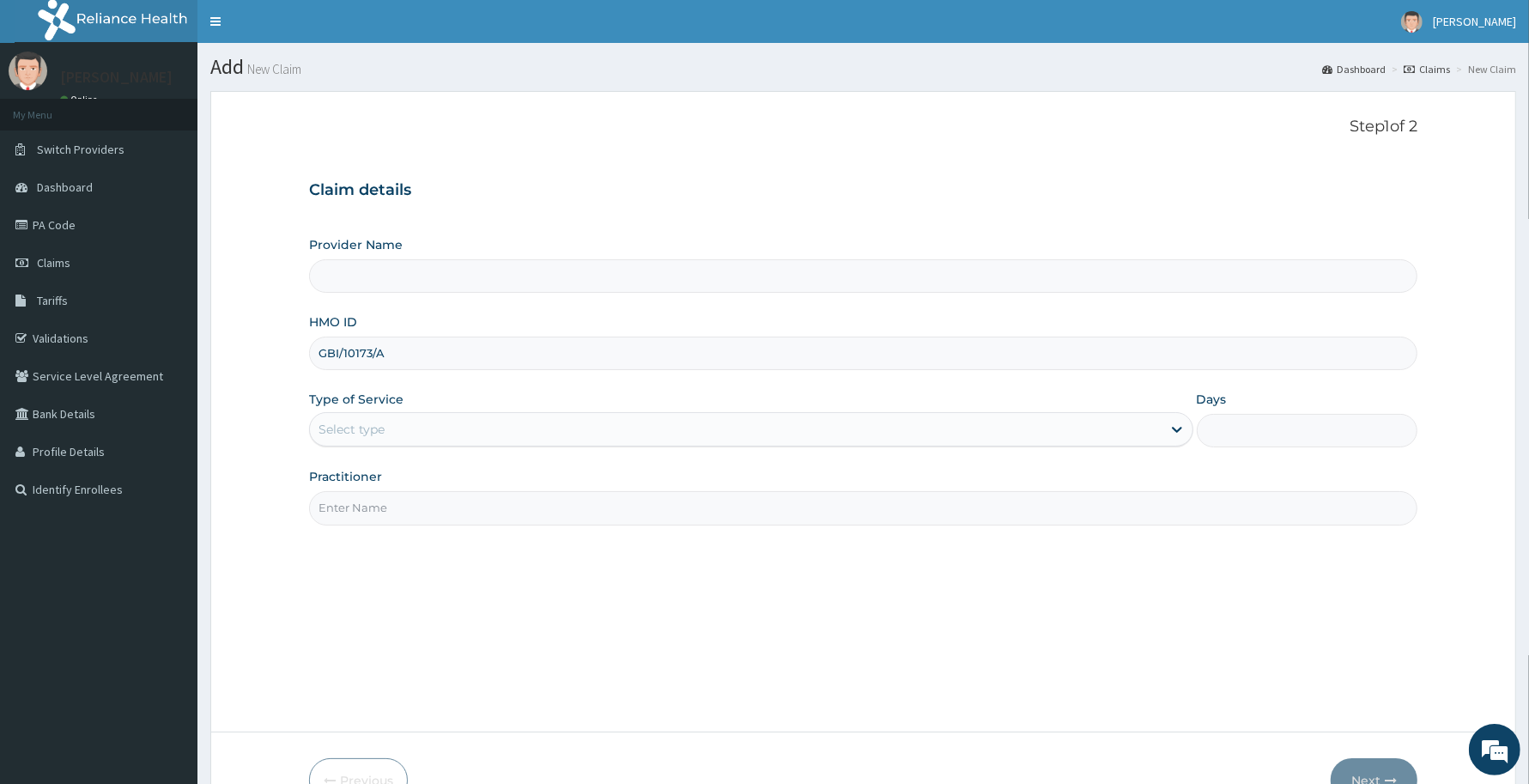
type input "GBI/10173/A"
drag, startPoint x: 371, startPoint y: 421, endPoint x: 375, endPoint y: 448, distance: 27.3
click at [372, 427] on div "Select type" at bounding box center [351, 430] width 66 height 18
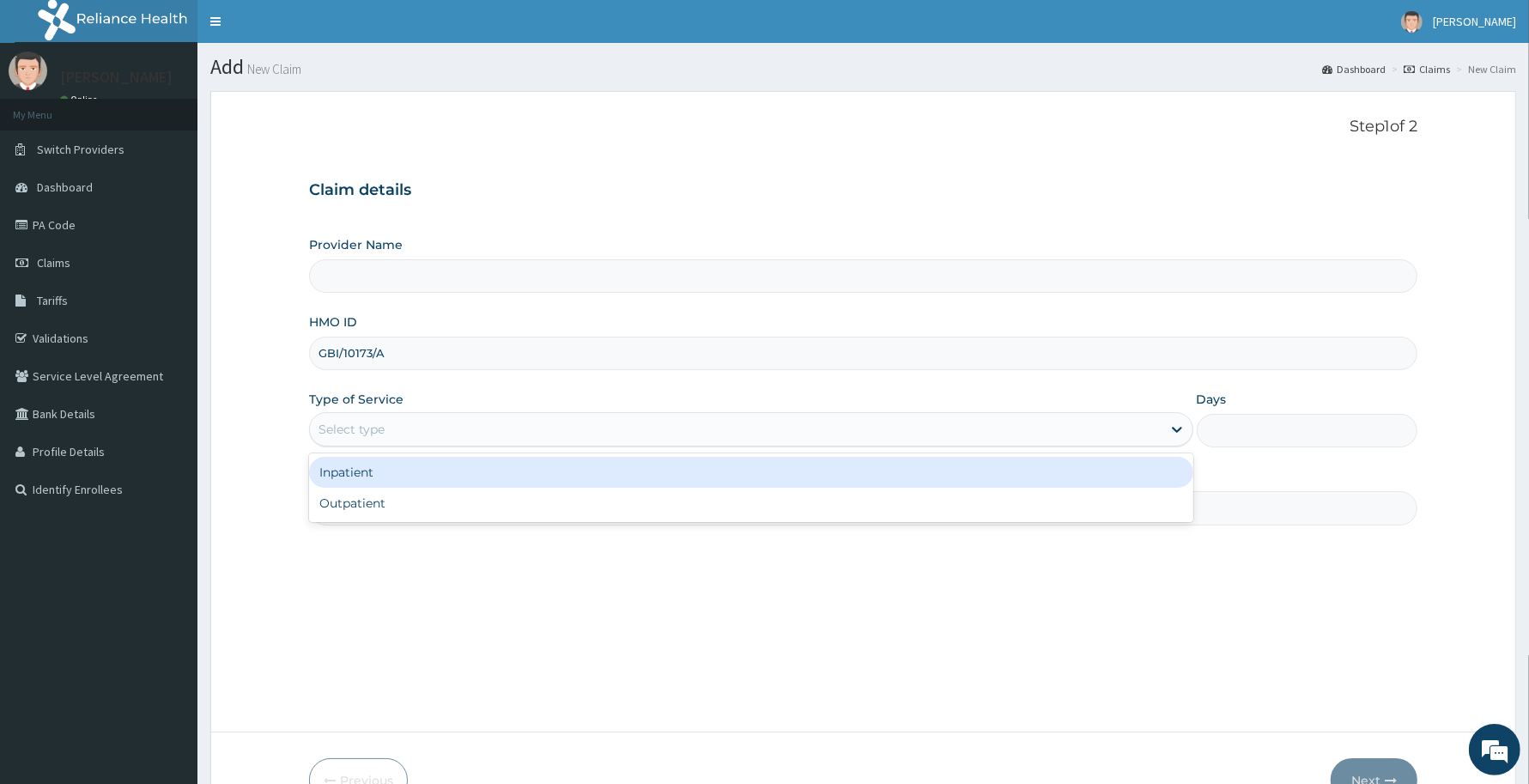
type input "Reliance Family Clinics (RFC) - [GEOGRAPHIC_DATA]"
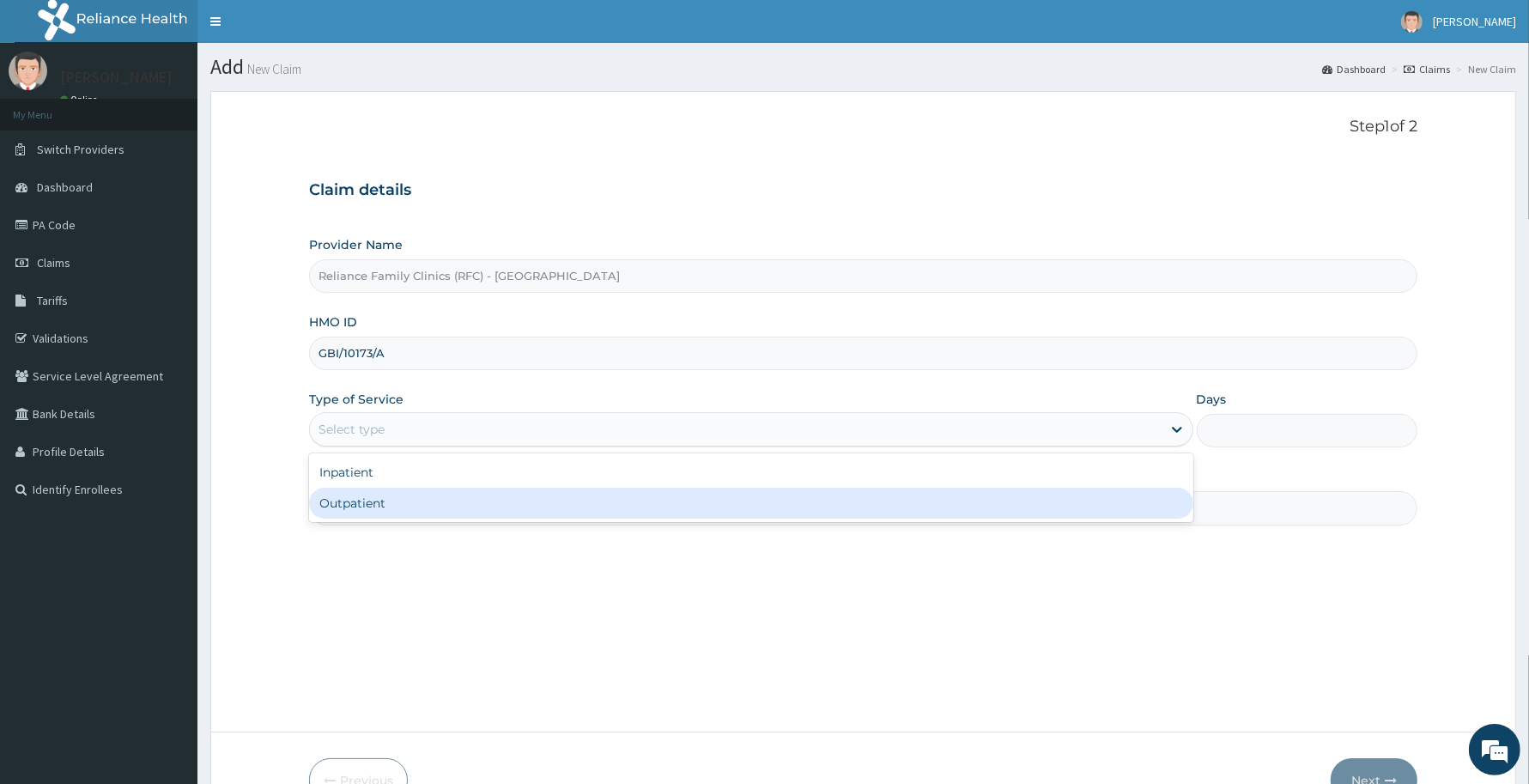
click at [366, 498] on div "Outpatient" at bounding box center [752, 503] width 885 height 31
type input "1"
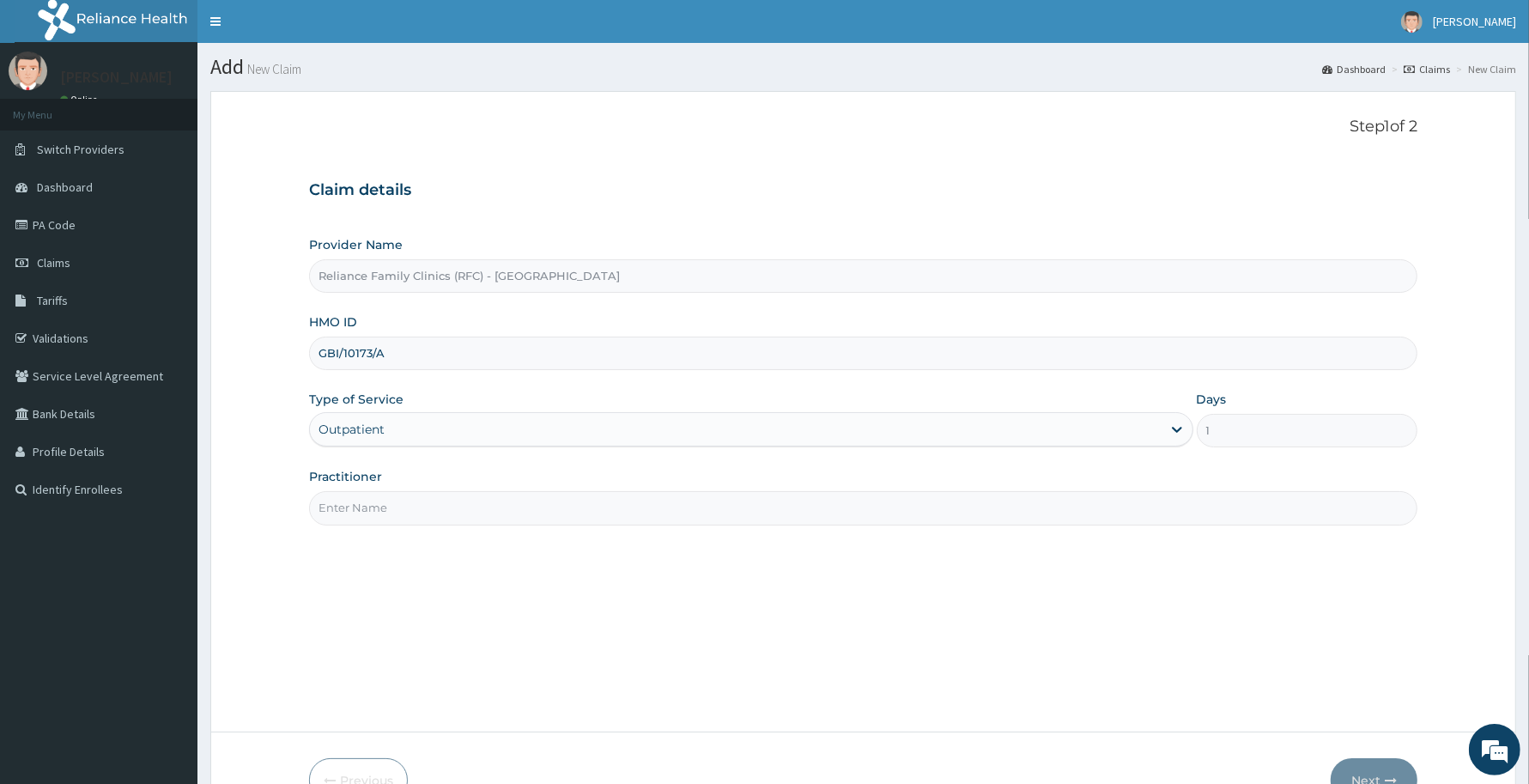
click at [368, 498] on input "Practitioner" at bounding box center [863, 508] width 1109 height 33
type input "Consultant [PERSON_NAME]"
click at [1358, 770] on button "Next" at bounding box center [1374, 780] width 87 height 45
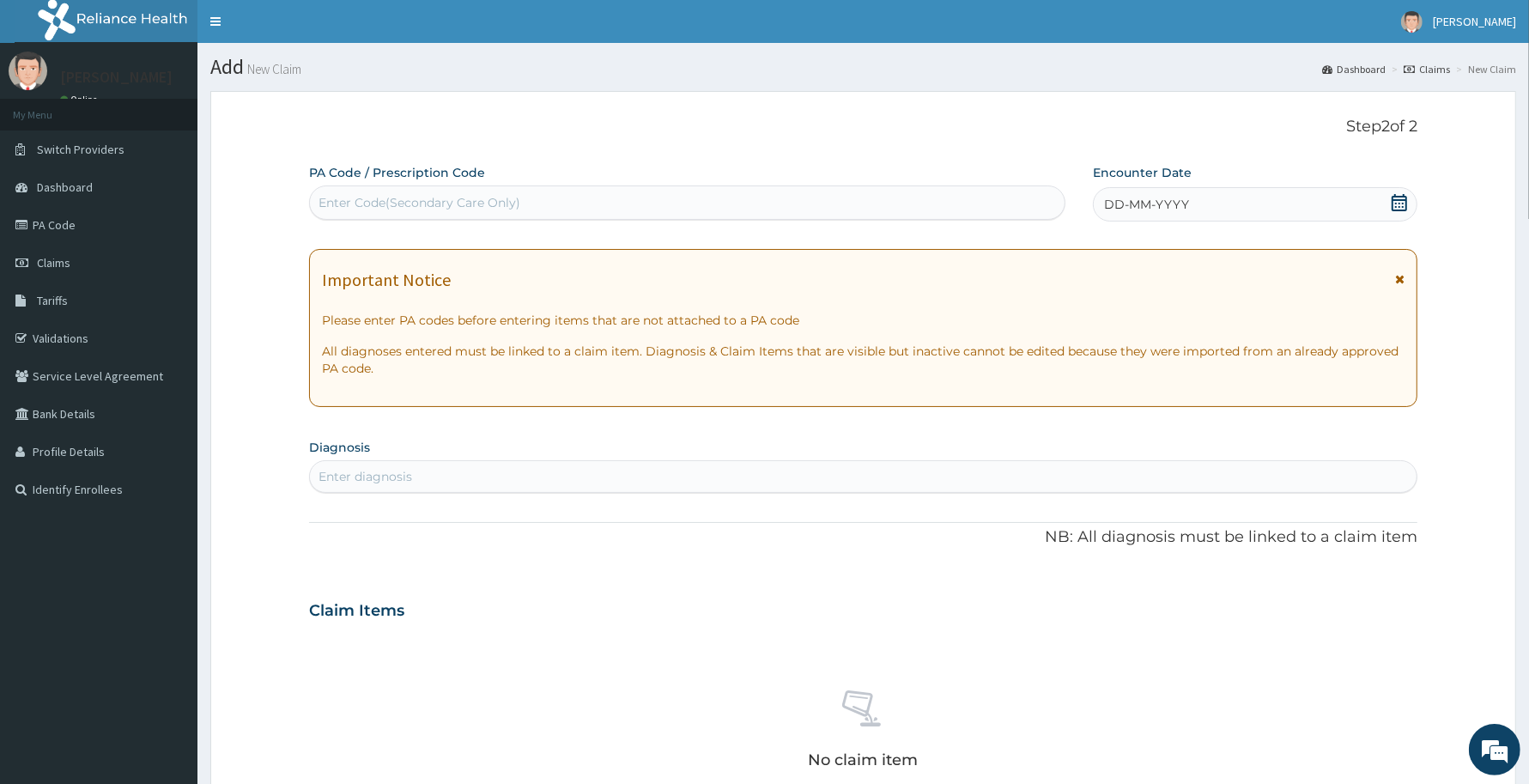
click at [1234, 183] on div "Encounter Date DD-MM-YYYY" at bounding box center [1255, 192] width 324 height 57
click at [505, 196] on div "Enter Code(Secondary Care Only)" at bounding box center [419, 203] width 201 height 18
paste input "PA/F390FB"
type input "PA/F390FB"
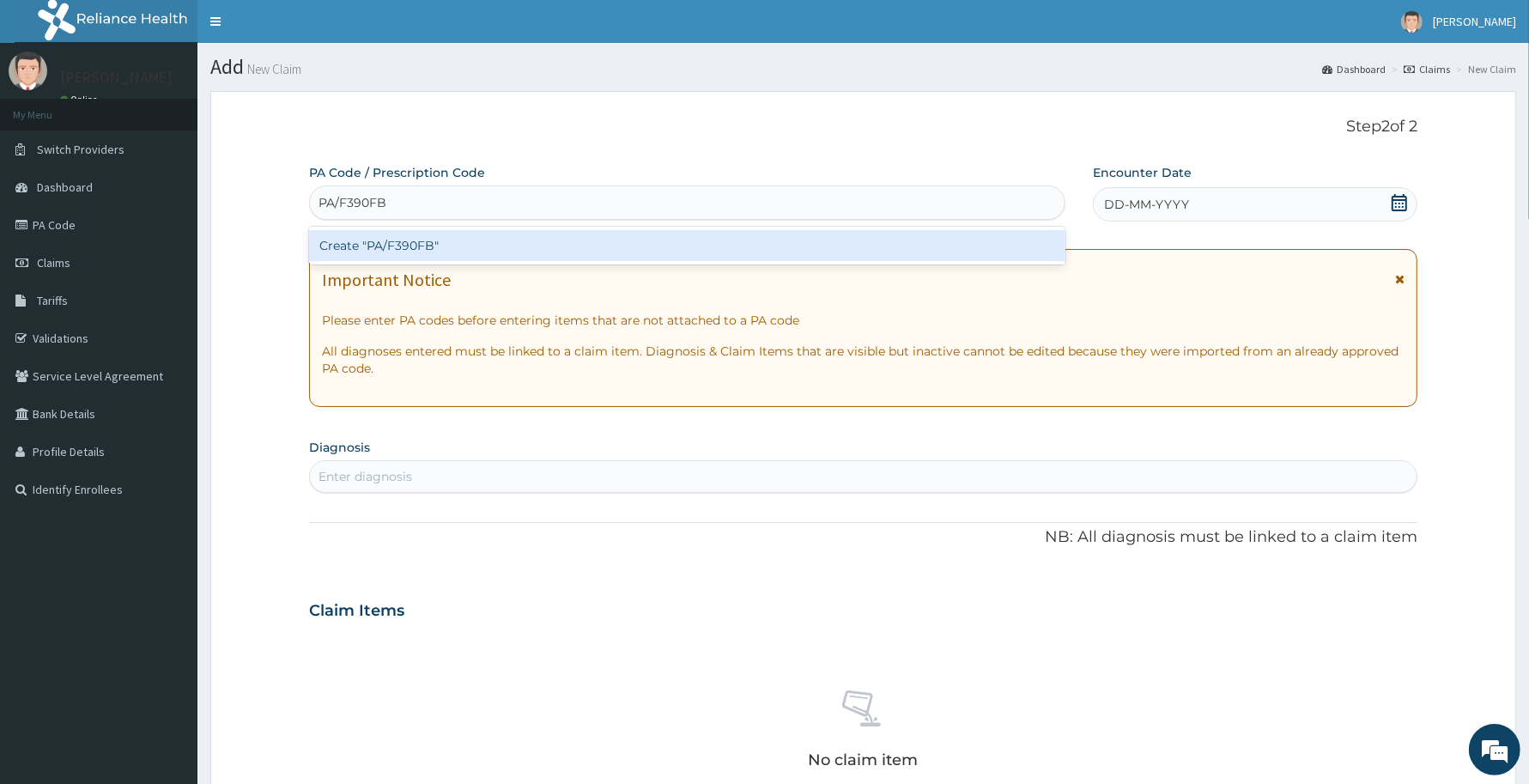
click at [469, 253] on div "Create "PA/F390FB"" at bounding box center [688, 245] width 756 height 31
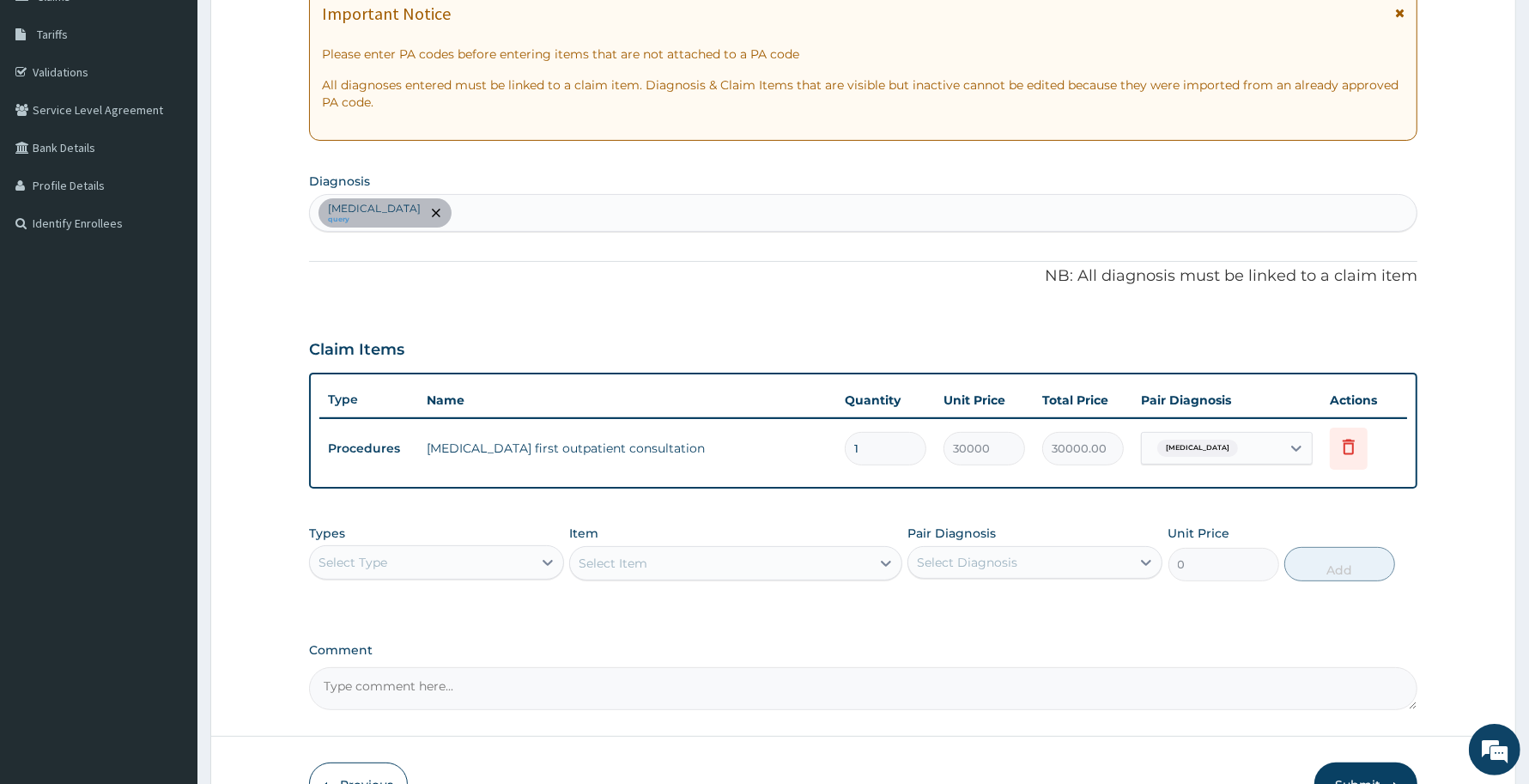
scroll to position [371, 0]
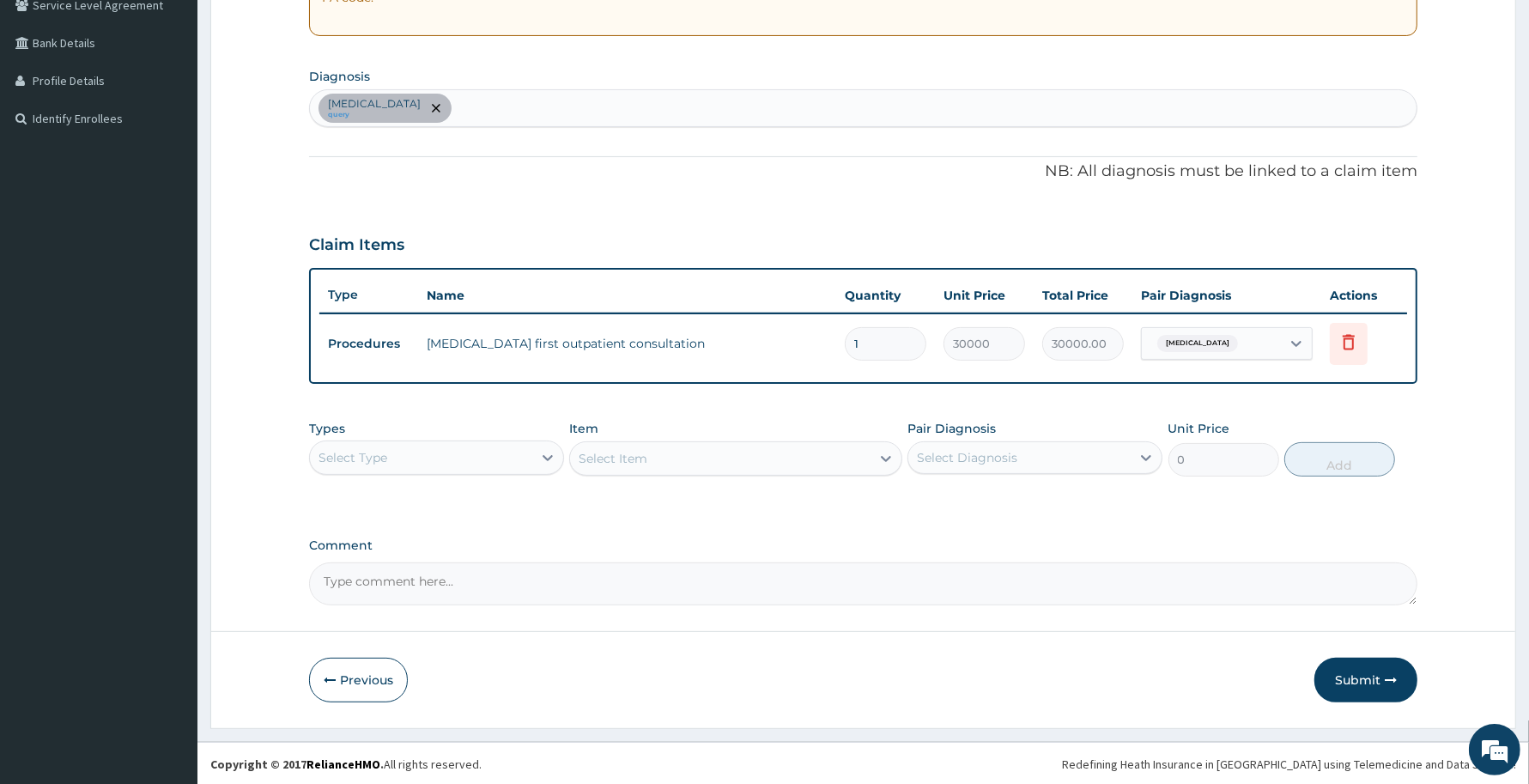
drag, startPoint x: 1362, startPoint y: 672, endPoint x: 1348, endPoint y: 668, distance: 14.6
click at [1362, 674] on button "Submit" at bounding box center [1365, 679] width 103 height 45
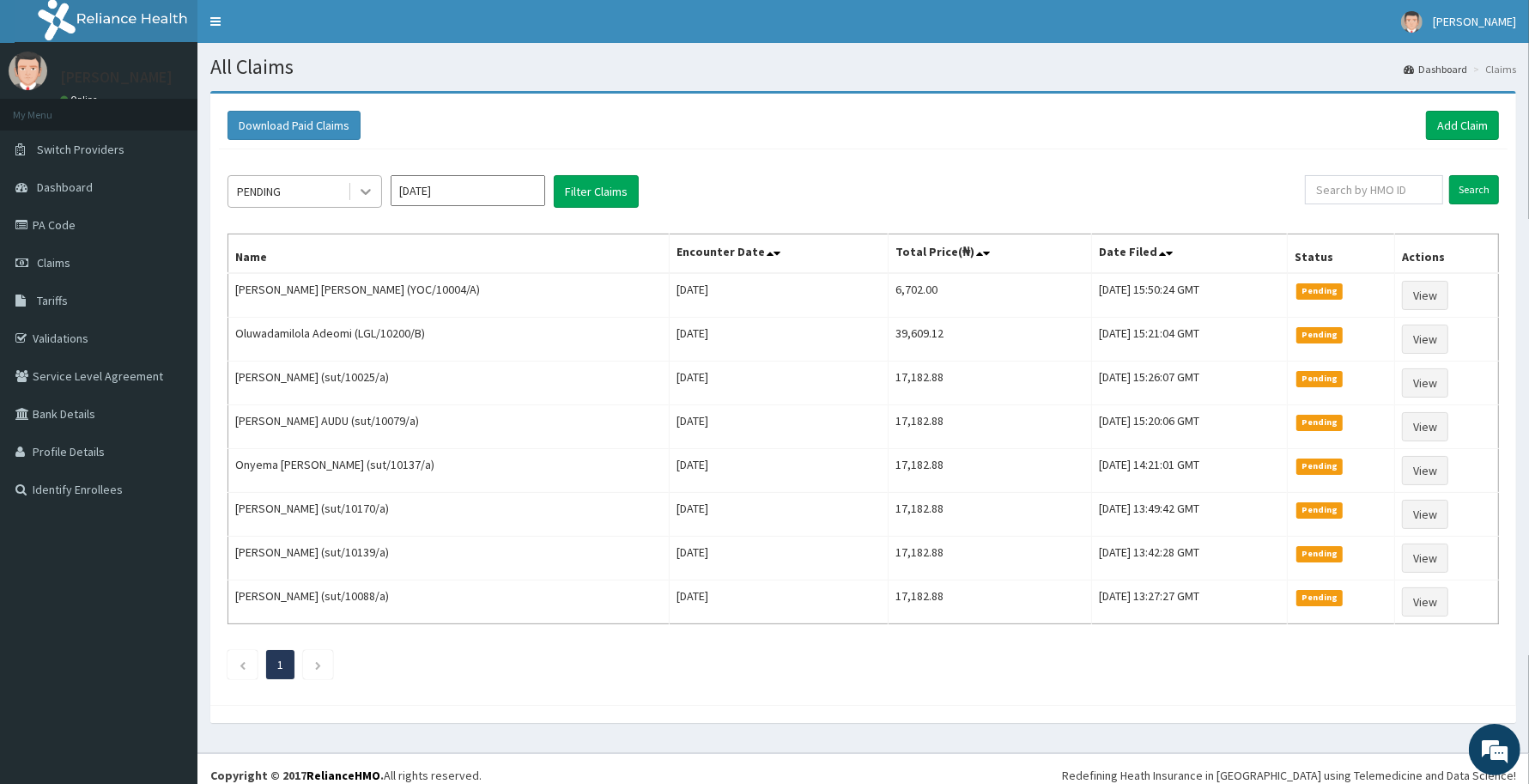
click at [365, 187] on icon at bounding box center [366, 192] width 18 height 18
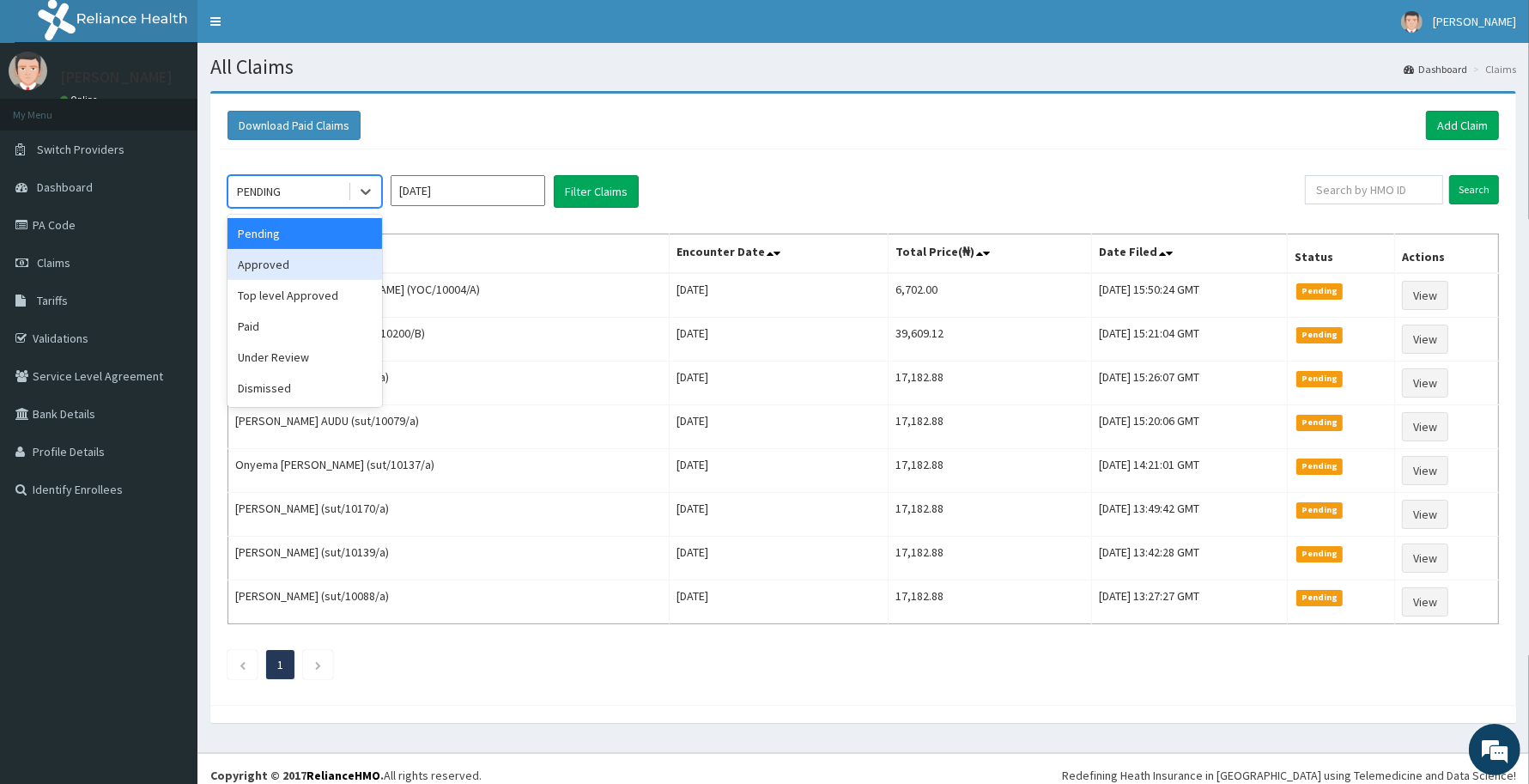
click at [307, 258] on div "Approved" at bounding box center [305, 264] width 155 height 31
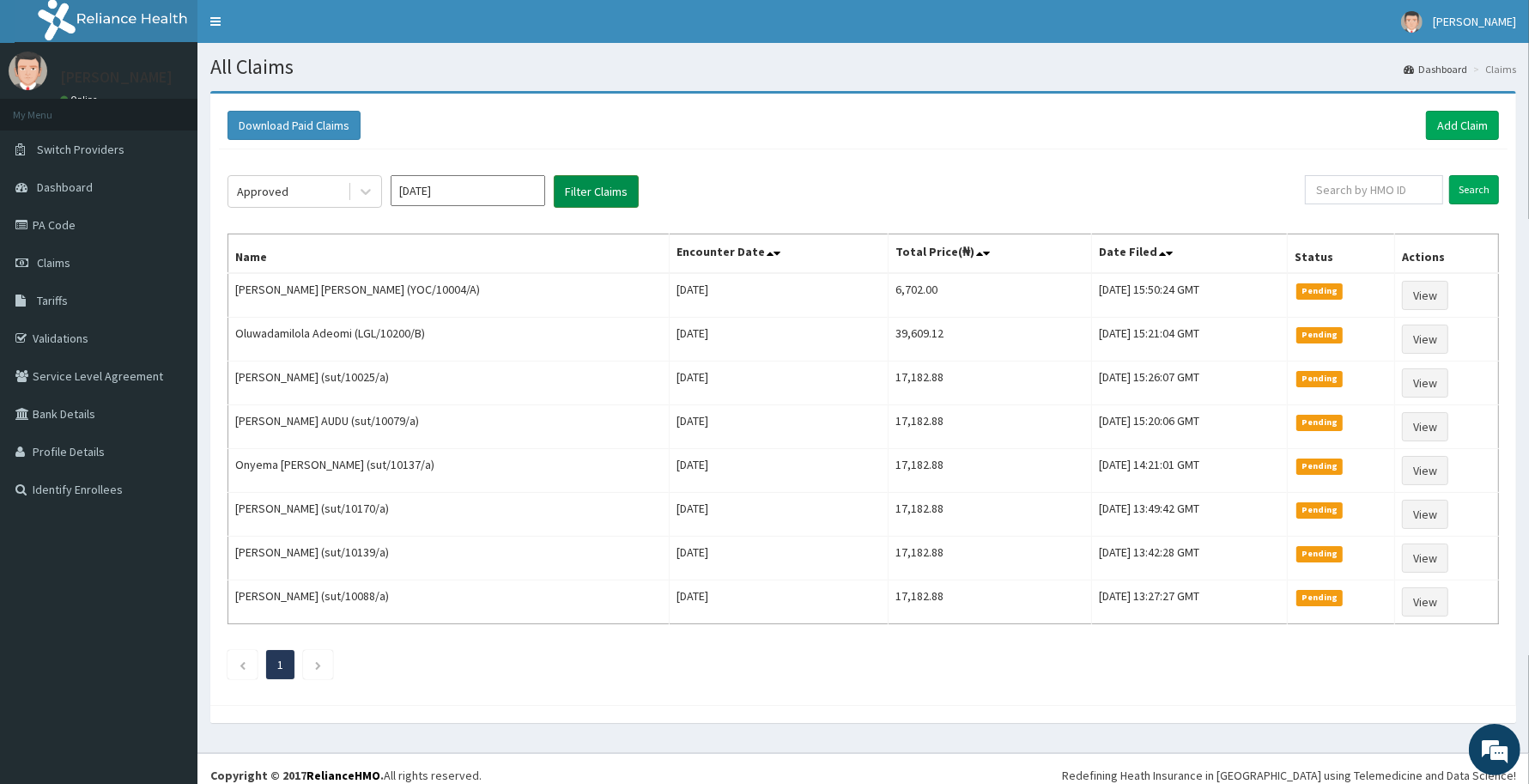
click at [620, 198] on button "Filter Claims" at bounding box center [596, 191] width 85 height 33
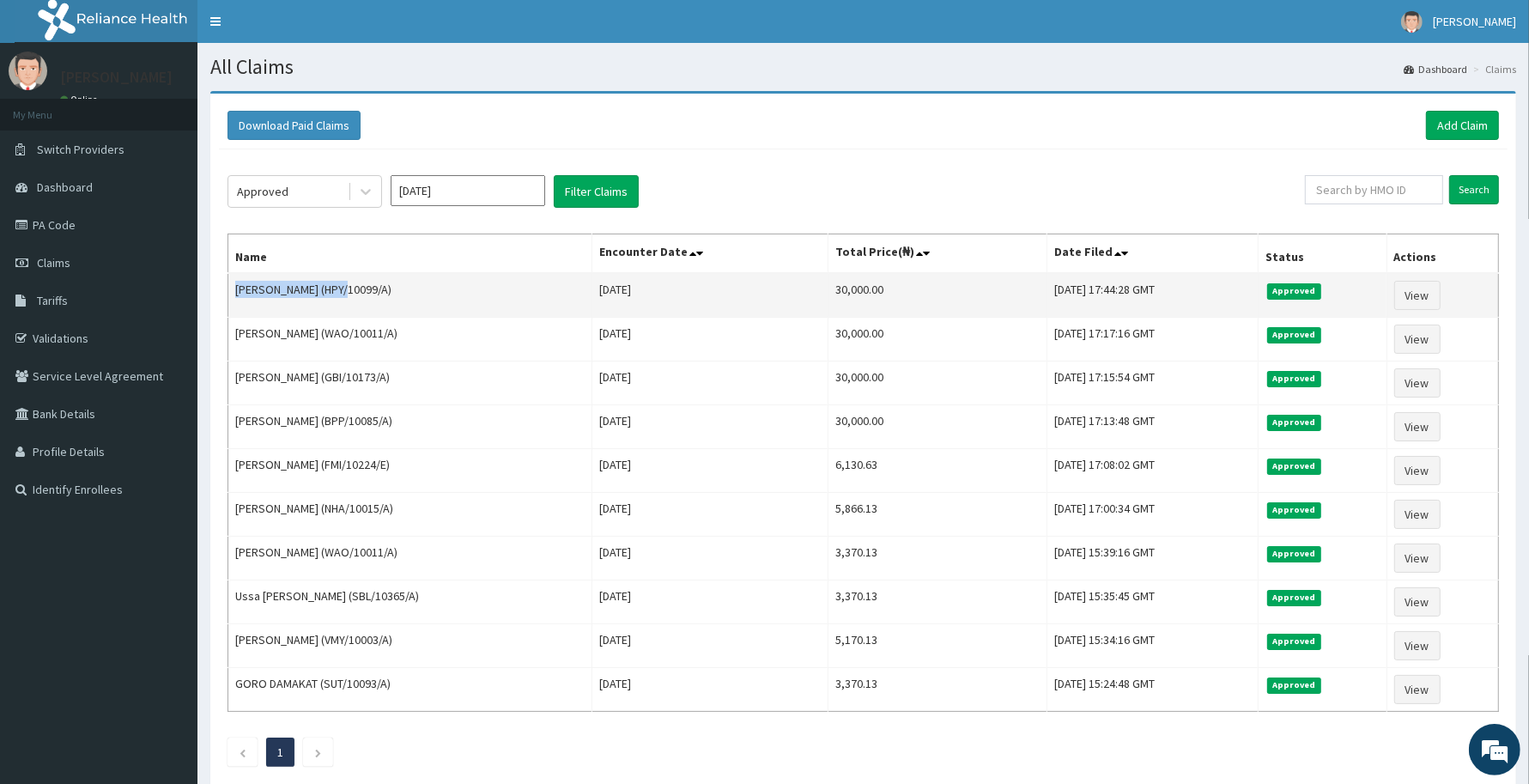
drag, startPoint x: 235, startPoint y: 293, endPoint x: 346, endPoint y: 288, distance: 111.1
click at [346, 288] on td "[PERSON_NAME] (HPY/10099/A)" at bounding box center [411, 295] width 364 height 45
copy td "[PERSON_NAME]"
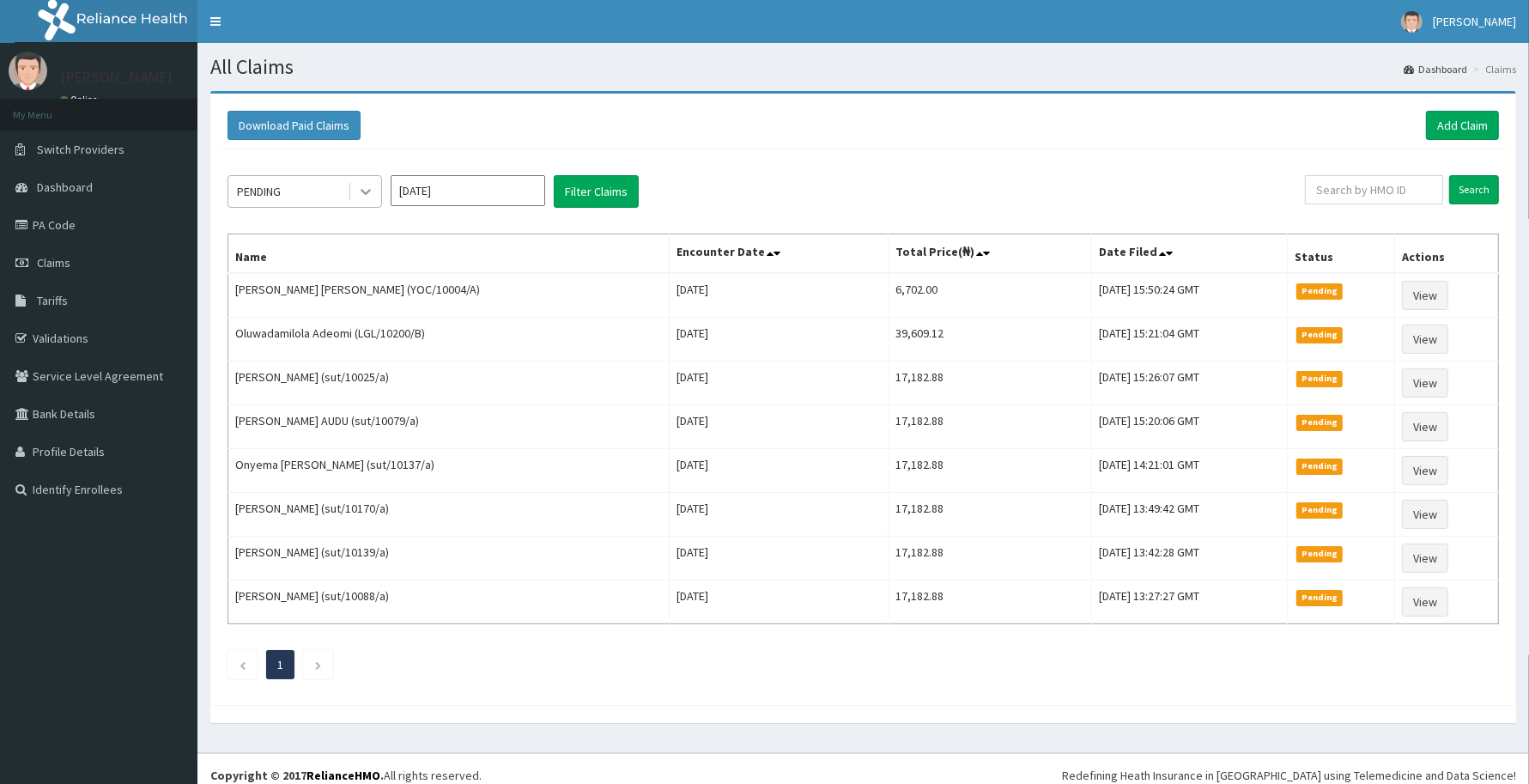
click at [372, 195] on icon at bounding box center [366, 192] width 18 height 18
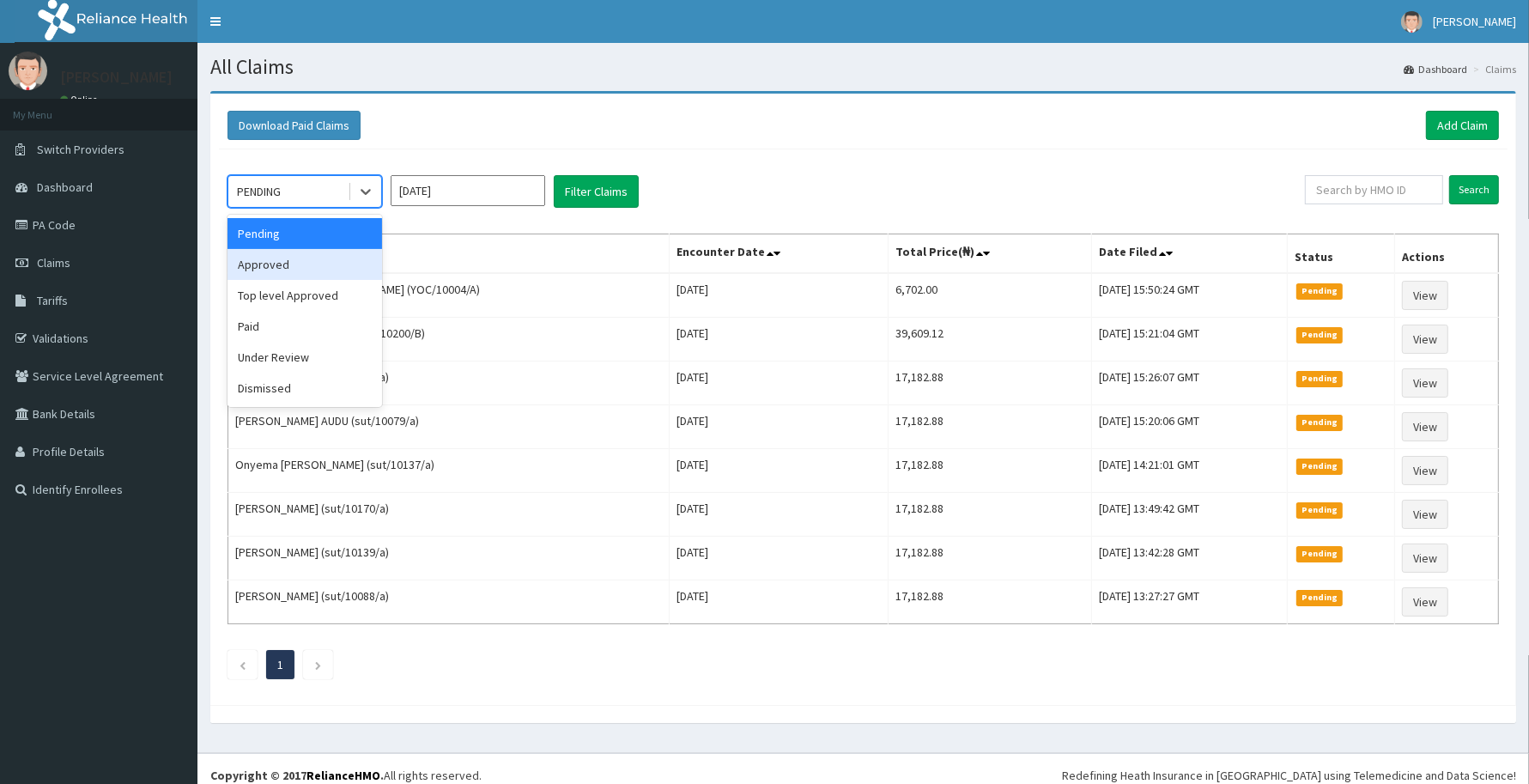
click at [260, 266] on div "Approved" at bounding box center [305, 264] width 155 height 31
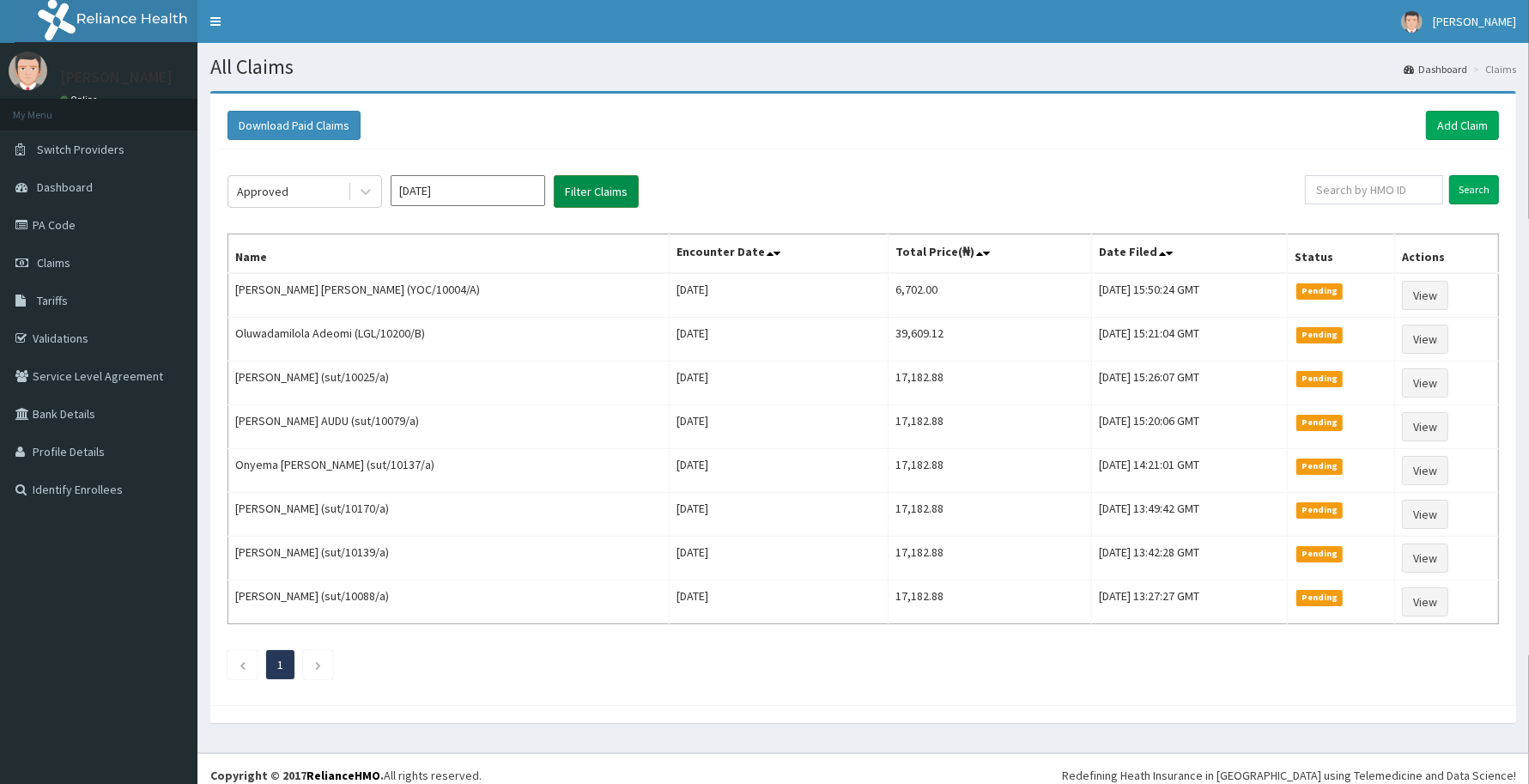
click at [603, 198] on button "Filter Claims" at bounding box center [596, 191] width 85 height 33
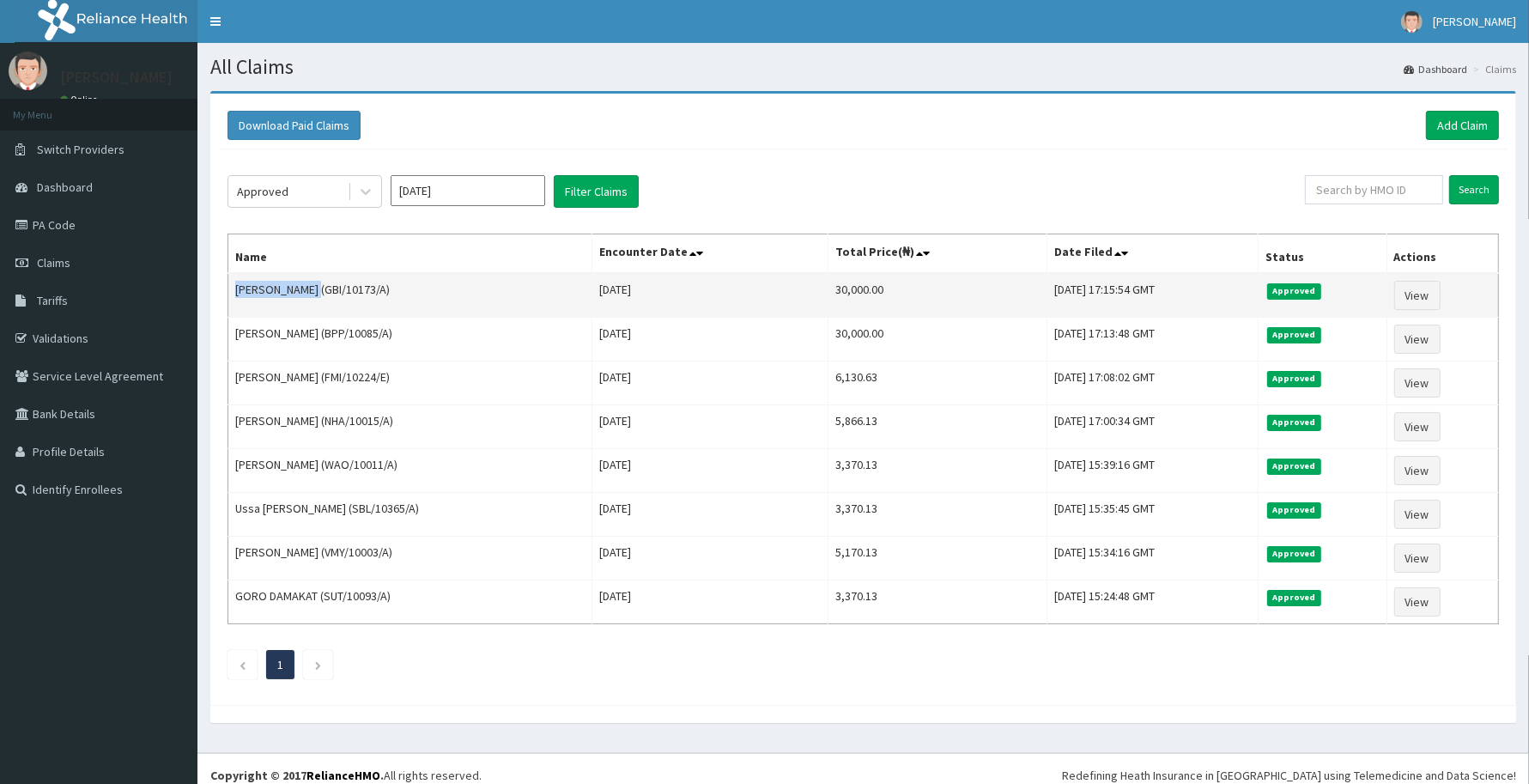
drag, startPoint x: 229, startPoint y: 290, endPoint x: 307, endPoint y: 281, distance: 78.5
click at [307, 281] on td "Ismail Alarape (GBI/10173/A)" at bounding box center [411, 295] width 364 height 45
copy td "Ismail Alarape"
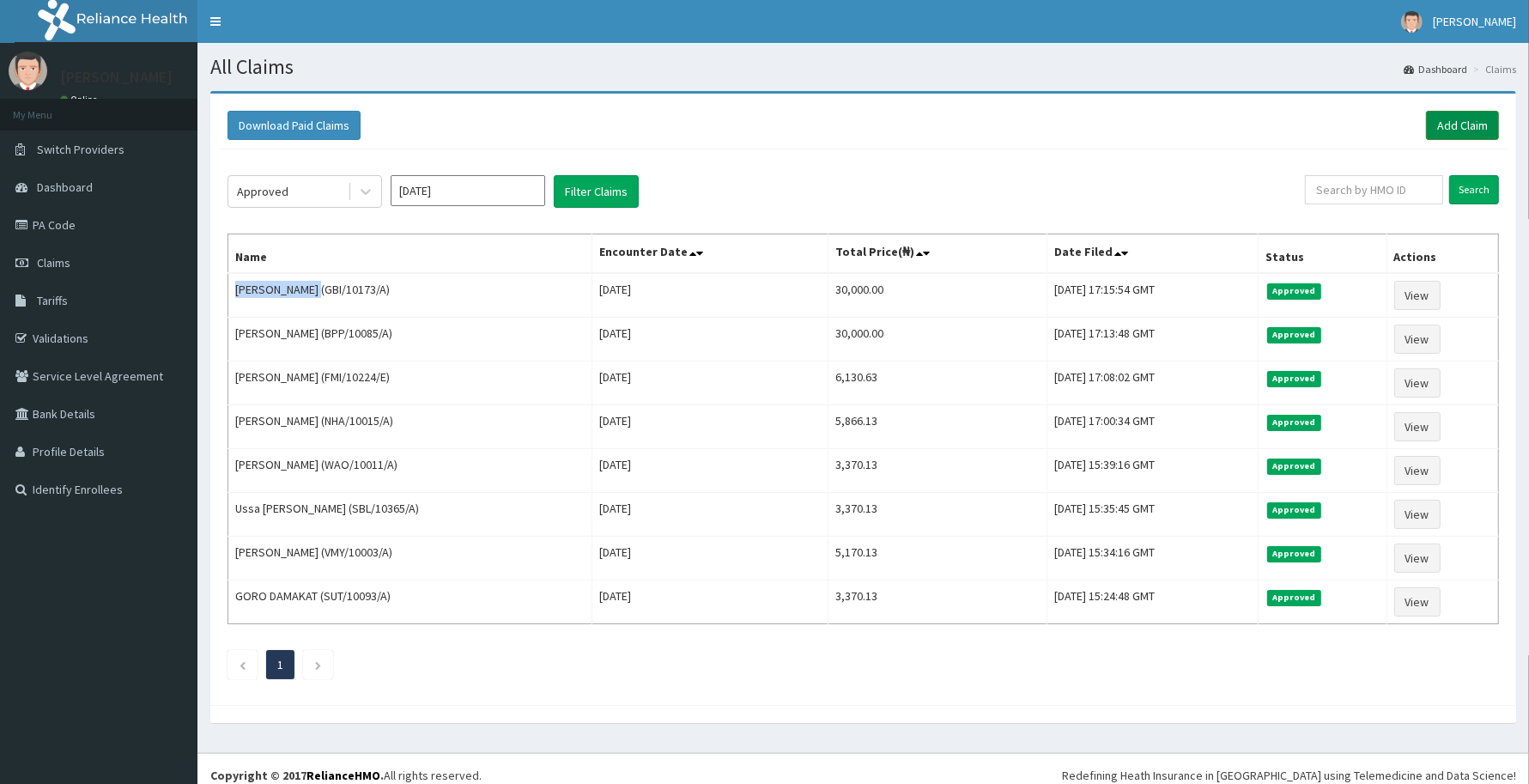
click at [1439, 131] on link "Add Claim" at bounding box center [1462, 125] width 73 height 29
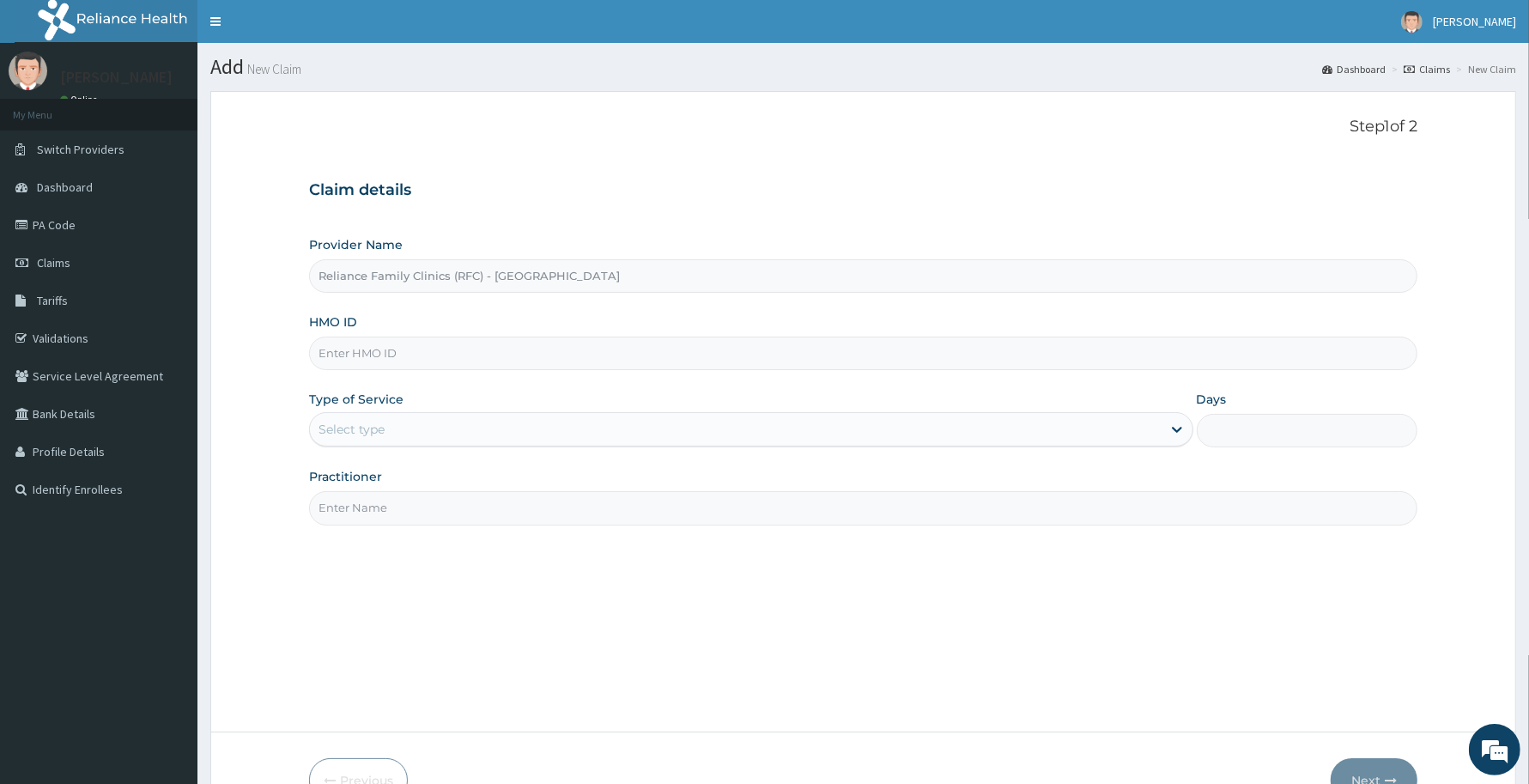
drag, startPoint x: 352, startPoint y: 352, endPoint x: 368, endPoint y: 348, distance: 16.5
click at [352, 352] on input "HMO ID" at bounding box center [863, 353] width 1109 height 33
paste input "WAO/10011/A"
type input "WAO/10011/A"
click at [384, 427] on div "Select type" at bounding box center [351, 430] width 66 height 18
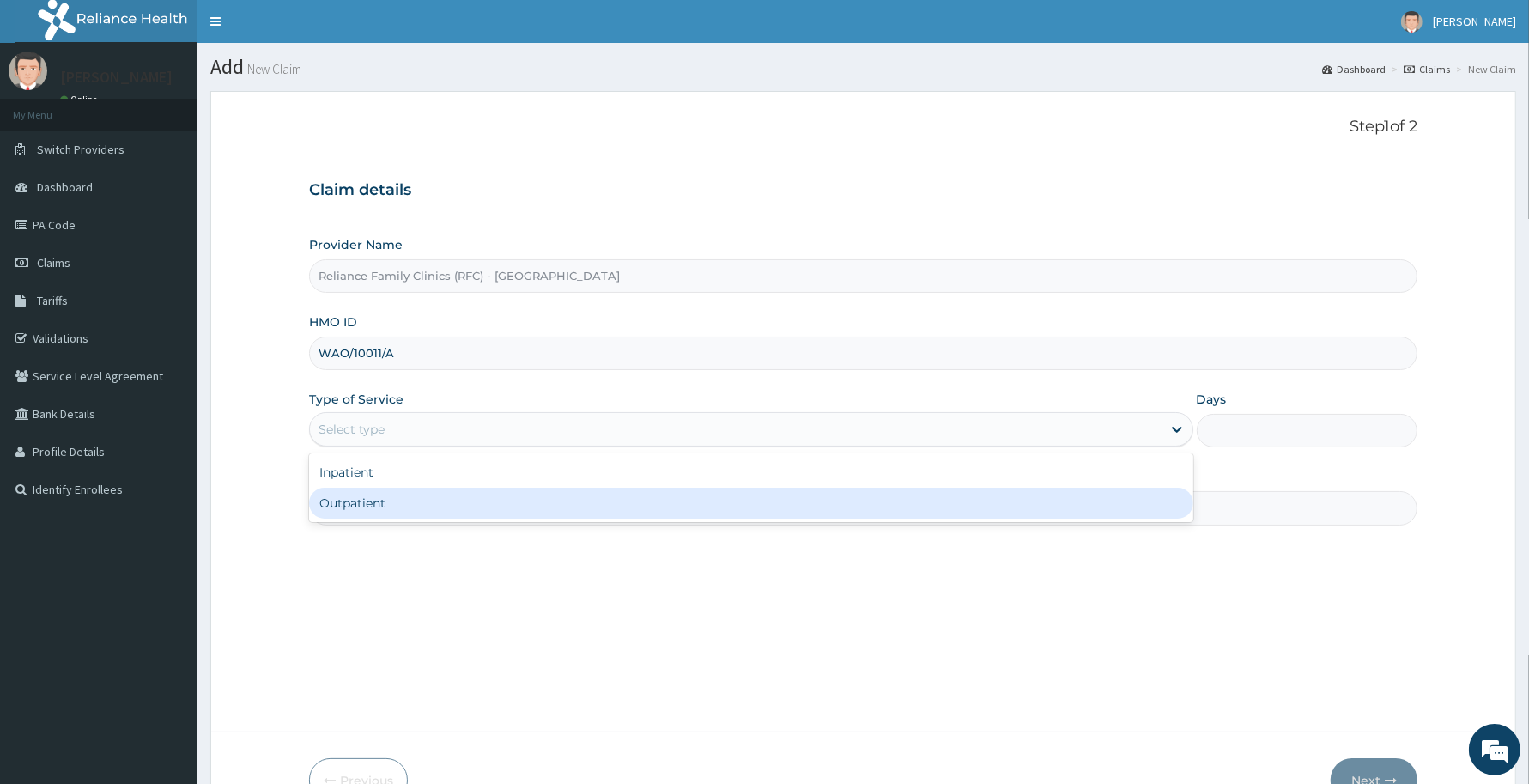
click at [379, 504] on div "Outpatient" at bounding box center [752, 503] width 885 height 31
type input "1"
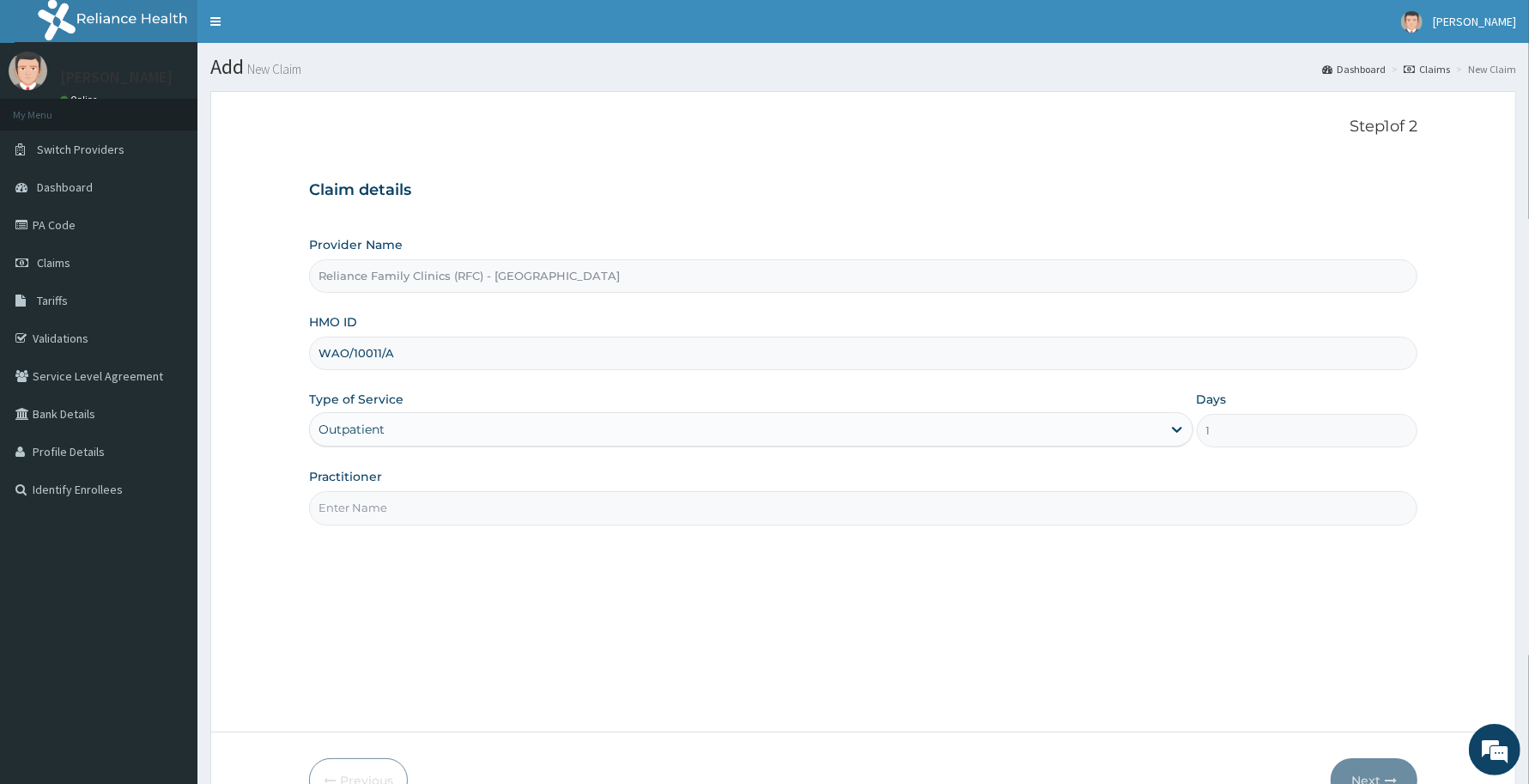
click at [375, 511] on input "Practitioner" at bounding box center [863, 508] width 1109 height 33
type input "Consultant [PERSON_NAME]"
click at [1348, 769] on button "Next" at bounding box center [1374, 780] width 87 height 45
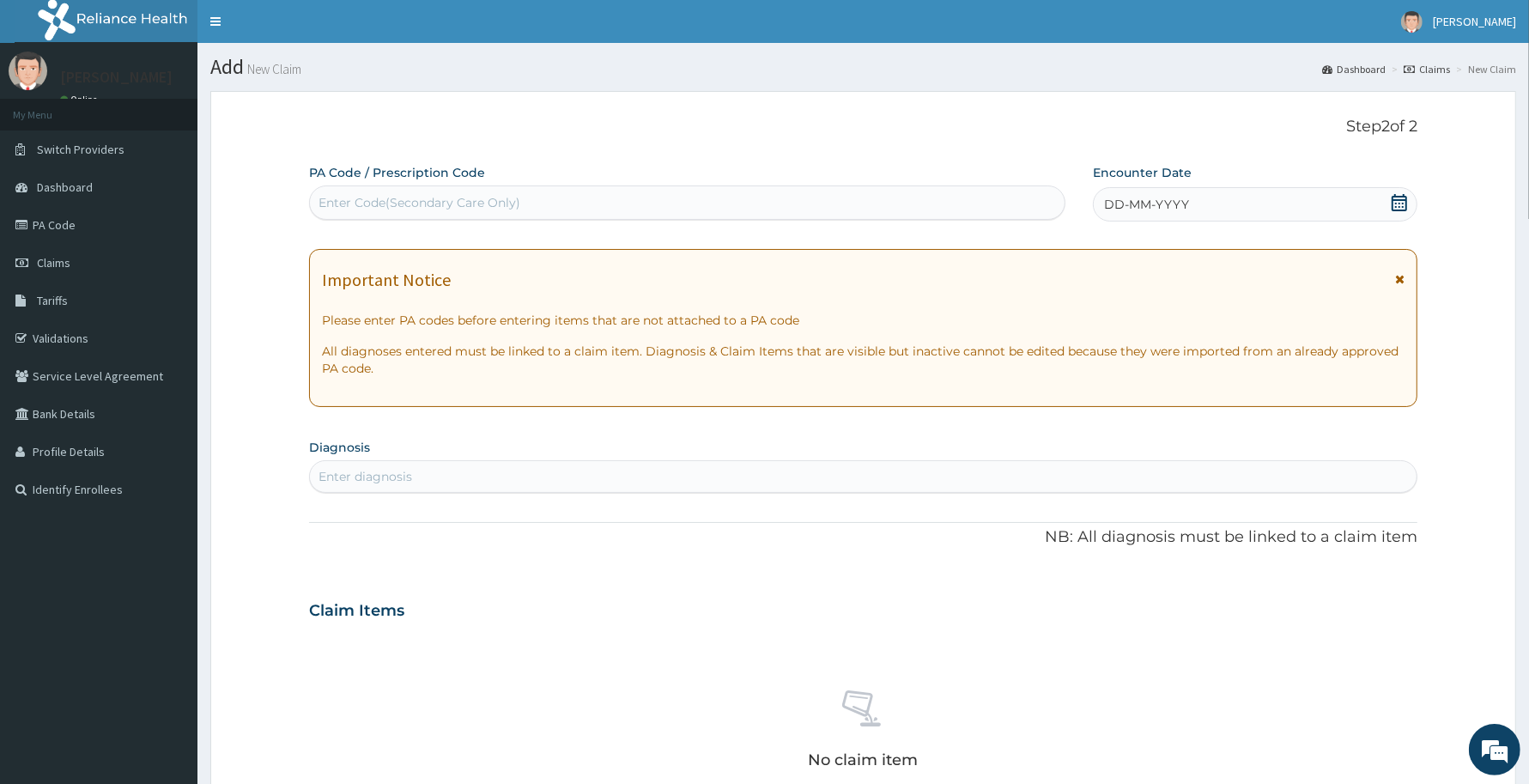
click at [415, 191] on div "Enter Code(Secondary Care Only)" at bounding box center [688, 202] width 754 height 27
paste input "PA/BBA9BA"
type input "PA/BBA9BA"
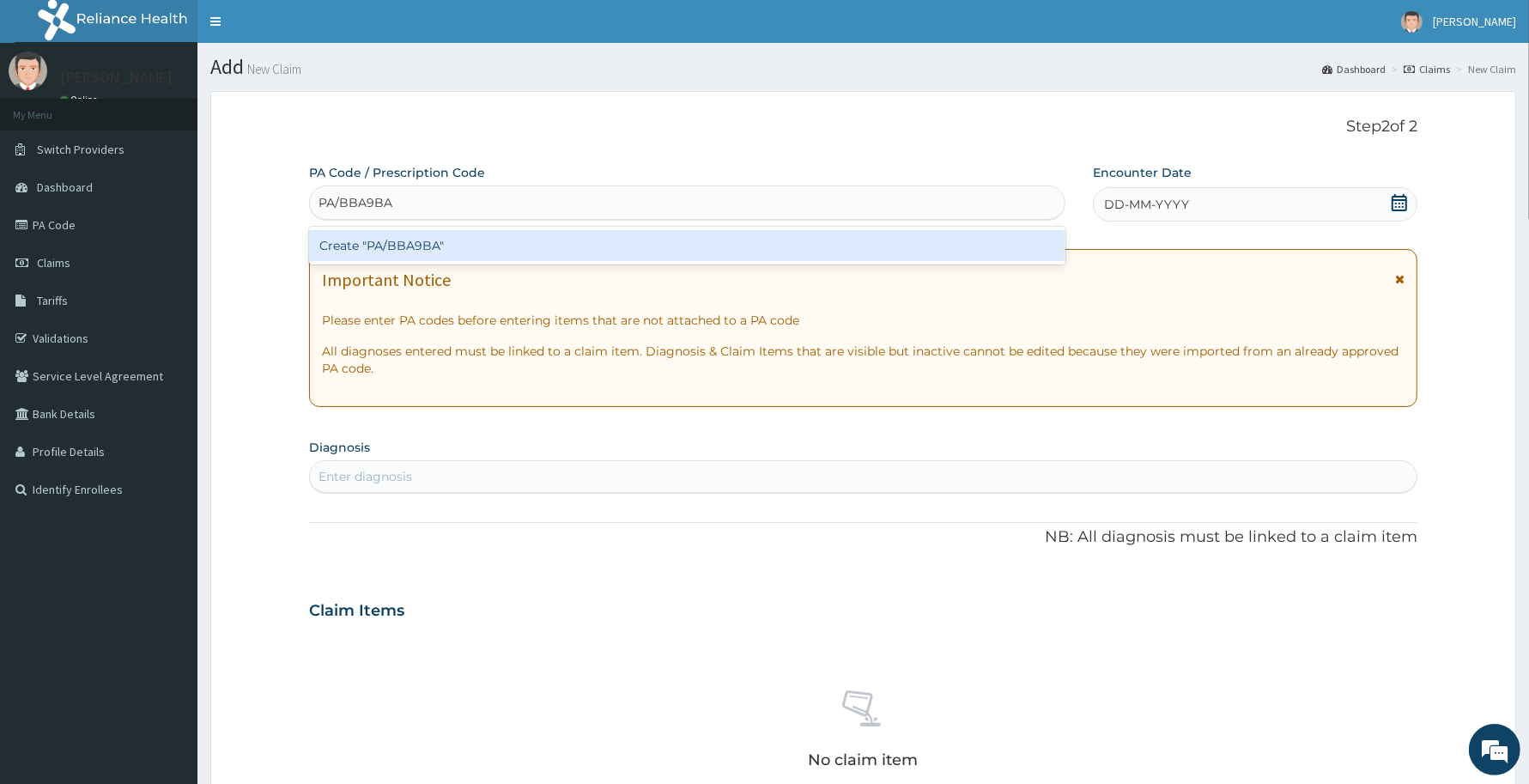
click at [406, 258] on div "Create "PA/BBA9BA"" at bounding box center [688, 245] width 756 height 31
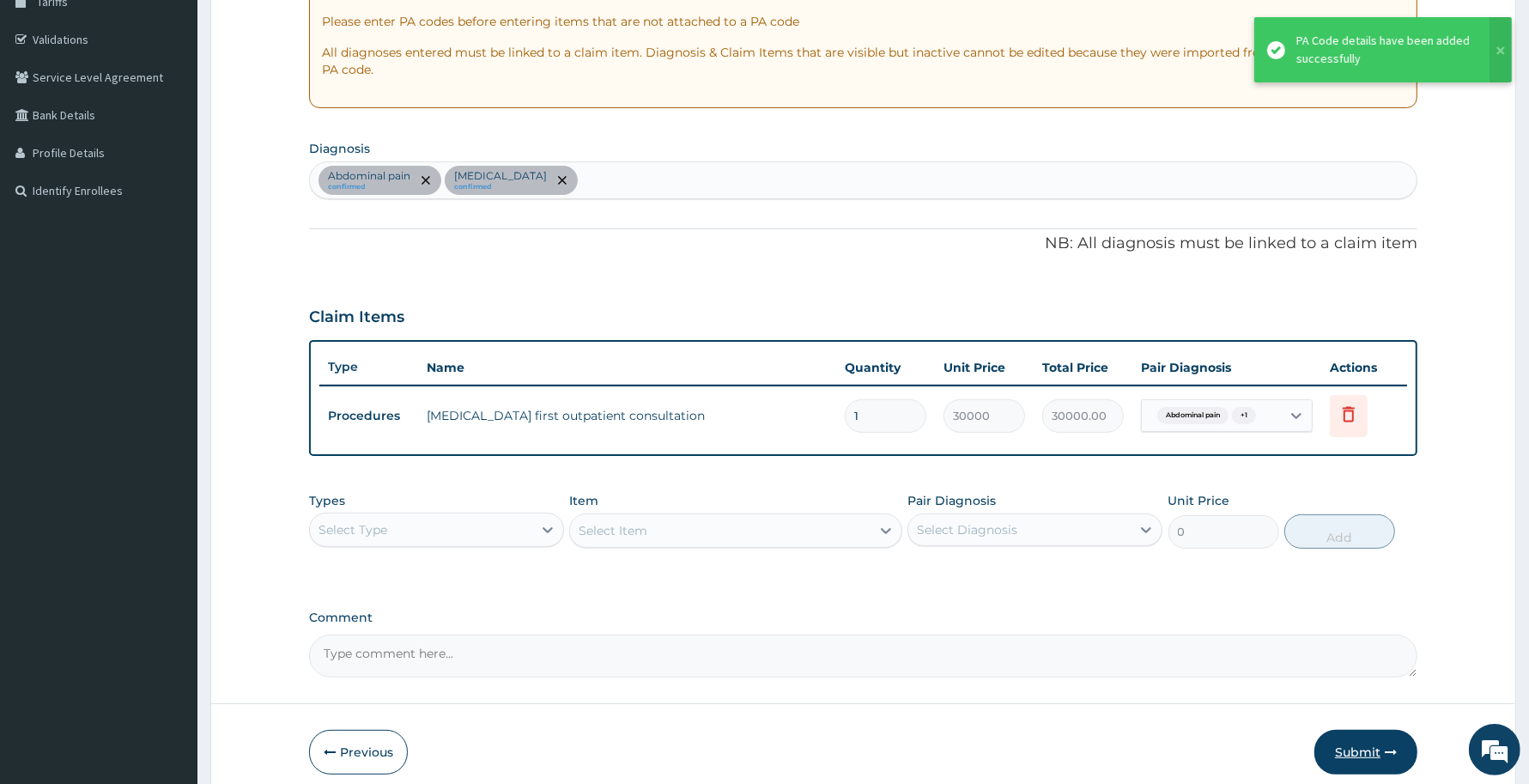
click at [1375, 753] on button "Submit" at bounding box center [1365, 751] width 103 height 45
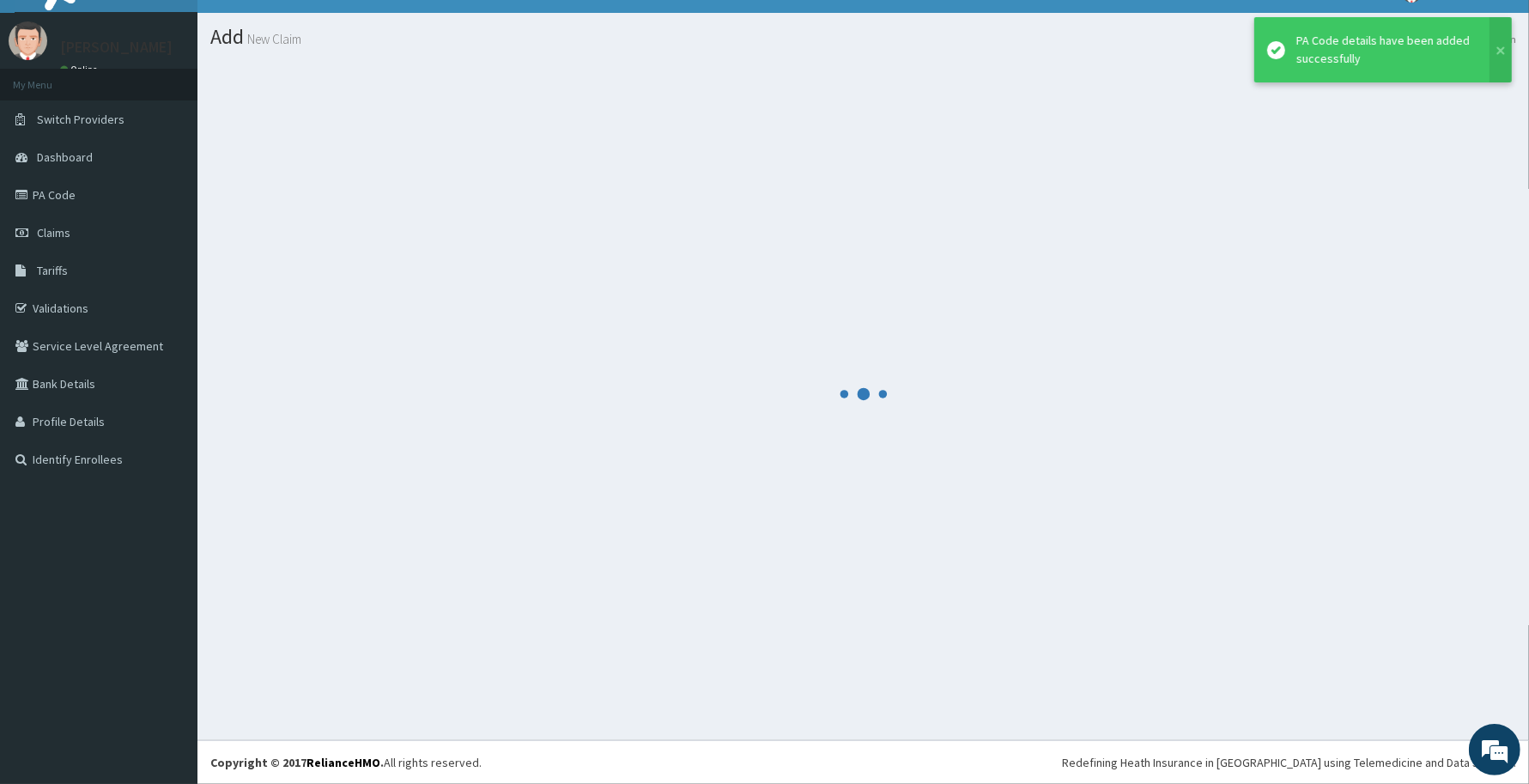
scroll to position [30, 0]
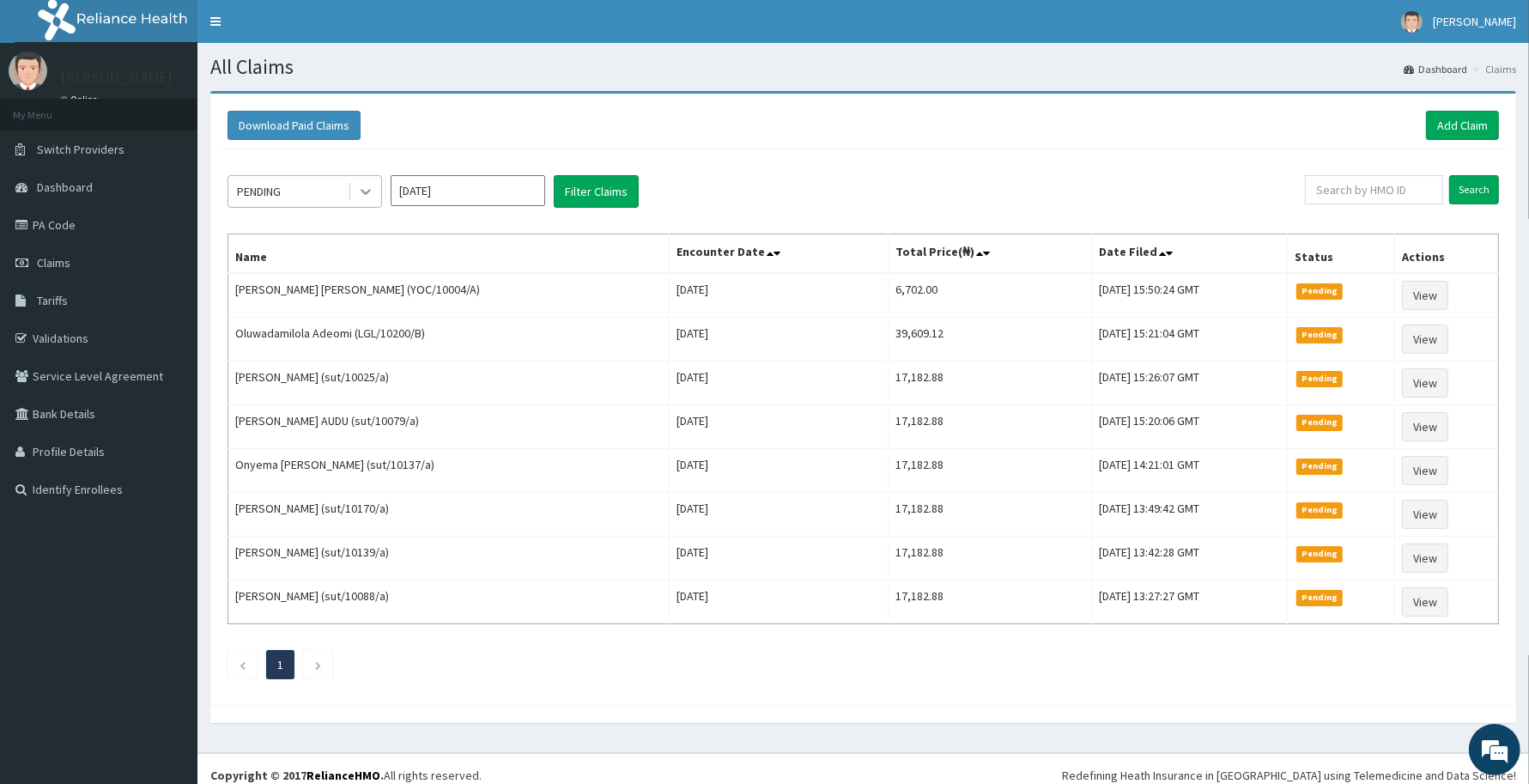
drag, startPoint x: 376, startPoint y: 180, endPoint x: 356, endPoint y: 203, distance: 30.5
click at [374, 186] on div at bounding box center [365, 191] width 31 height 31
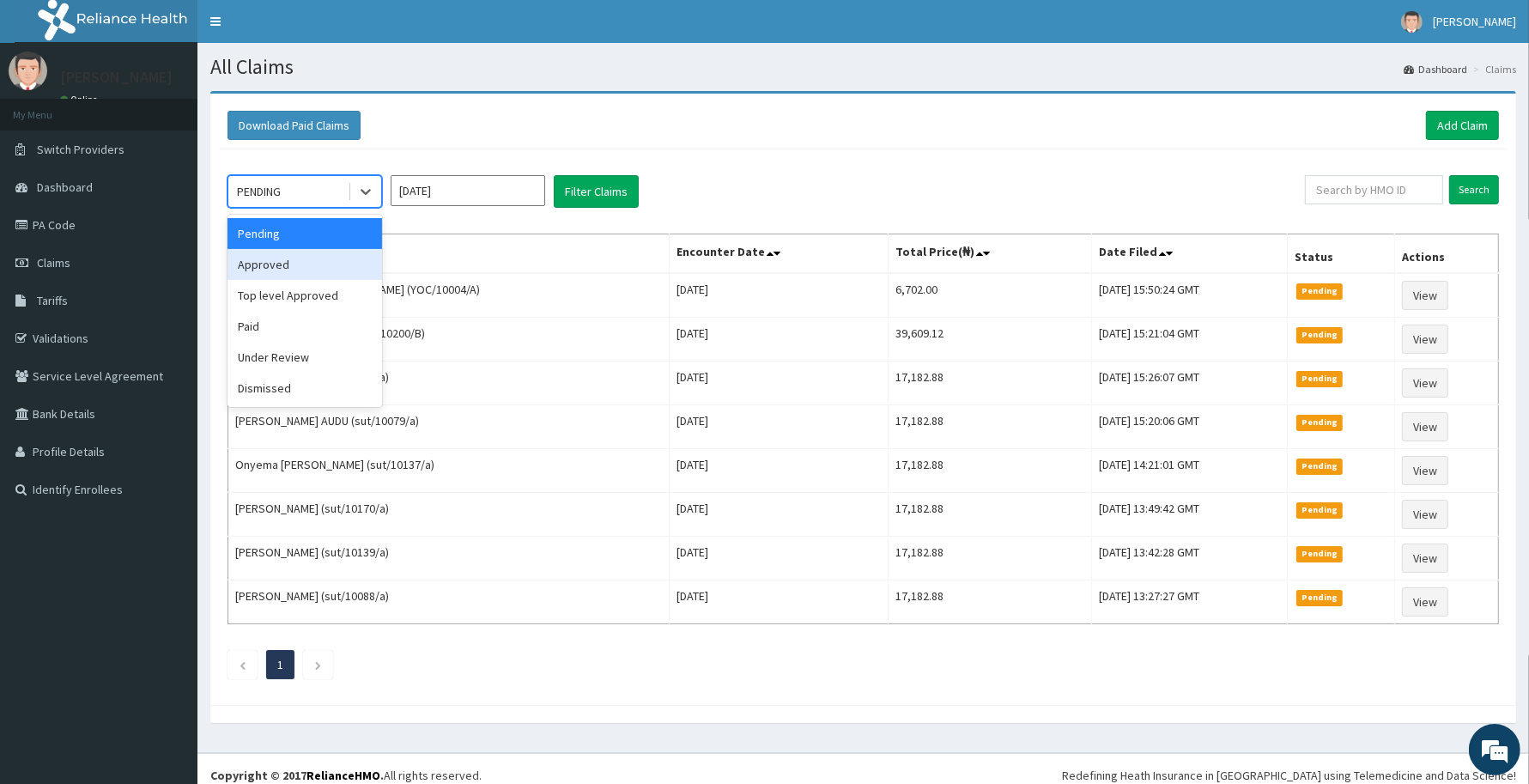
click at [293, 264] on div "Approved" at bounding box center [305, 264] width 155 height 31
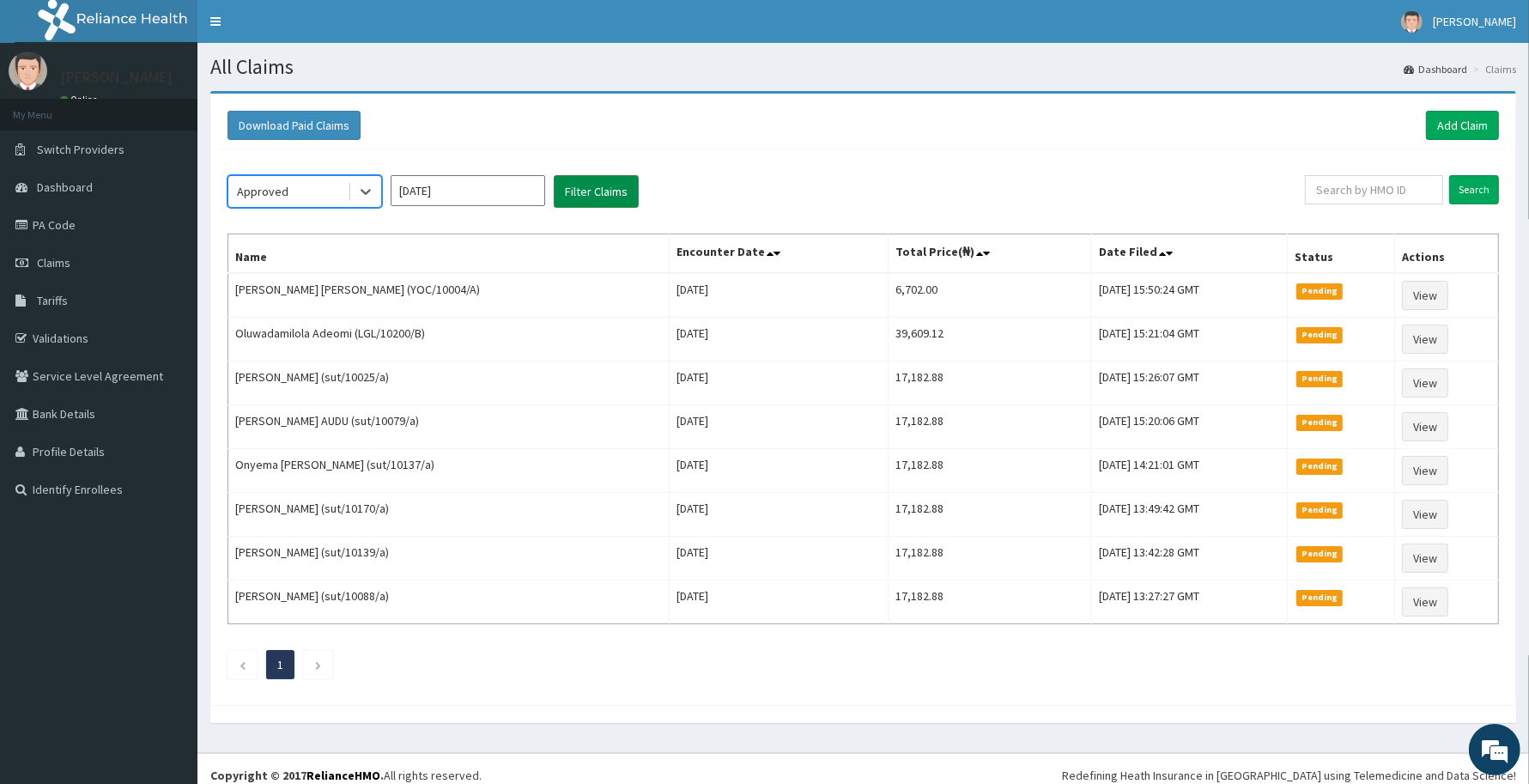
click at [597, 195] on button "Filter Claims" at bounding box center [596, 191] width 85 height 33
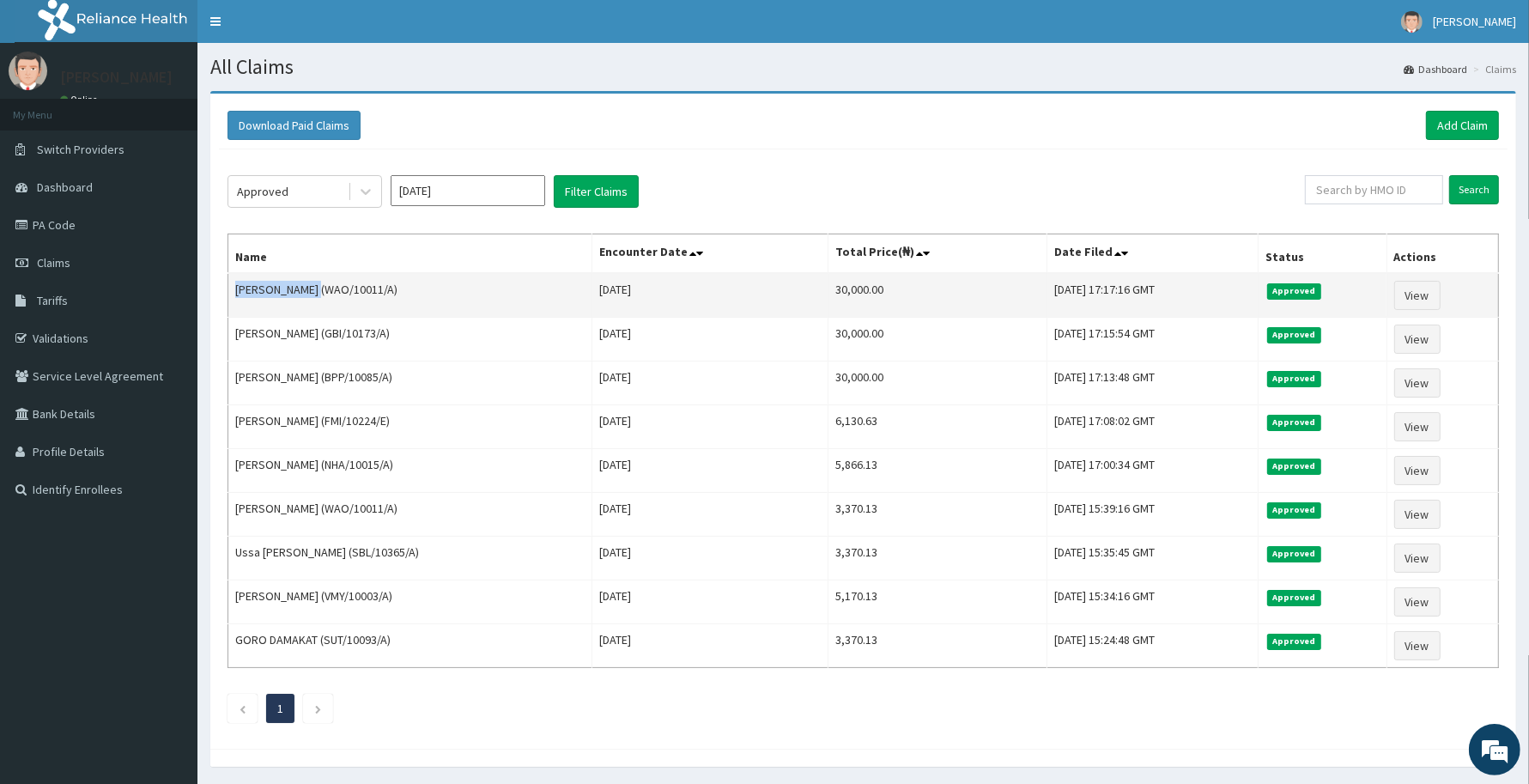
drag, startPoint x: 237, startPoint y: 293, endPoint x: 327, endPoint y: 294, distance: 90.0
click at [327, 294] on td "THERESA EZEOMA (WAO/10011/A)" at bounding box center [411, 295] width 364 height 45
copy td "THERESA EZEOMA"
